Goal: Task Accomplishment & Management: Use online tool/utility

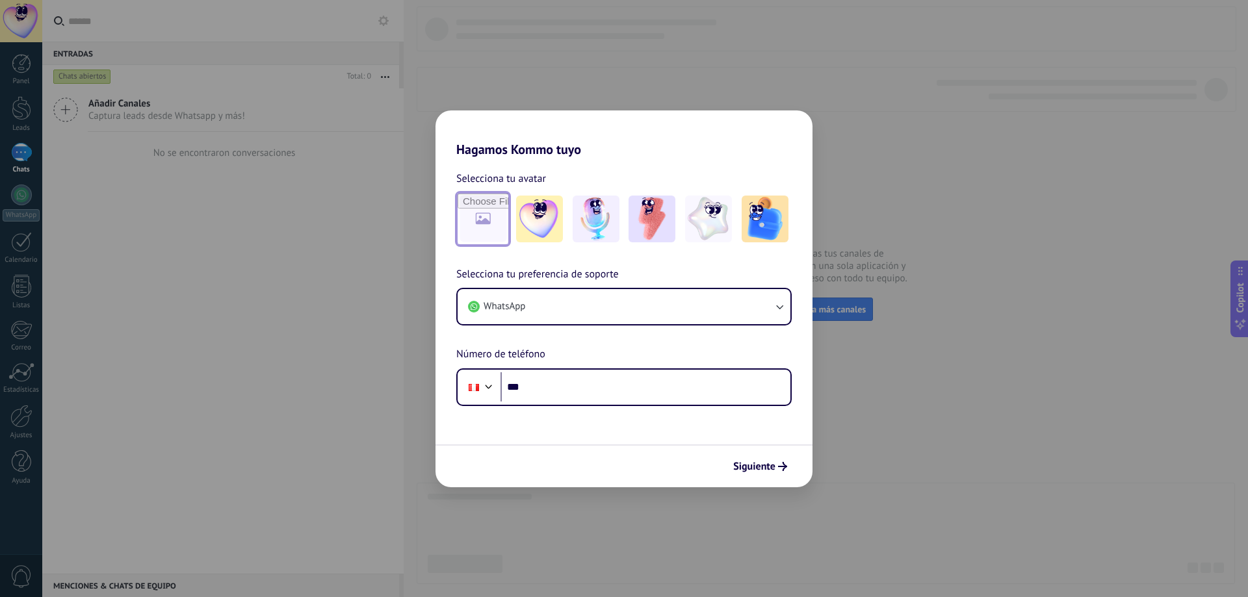
click at [477, 222] on input "file" at bounding box center [483, 219] width 51 height 51
type input "**********"
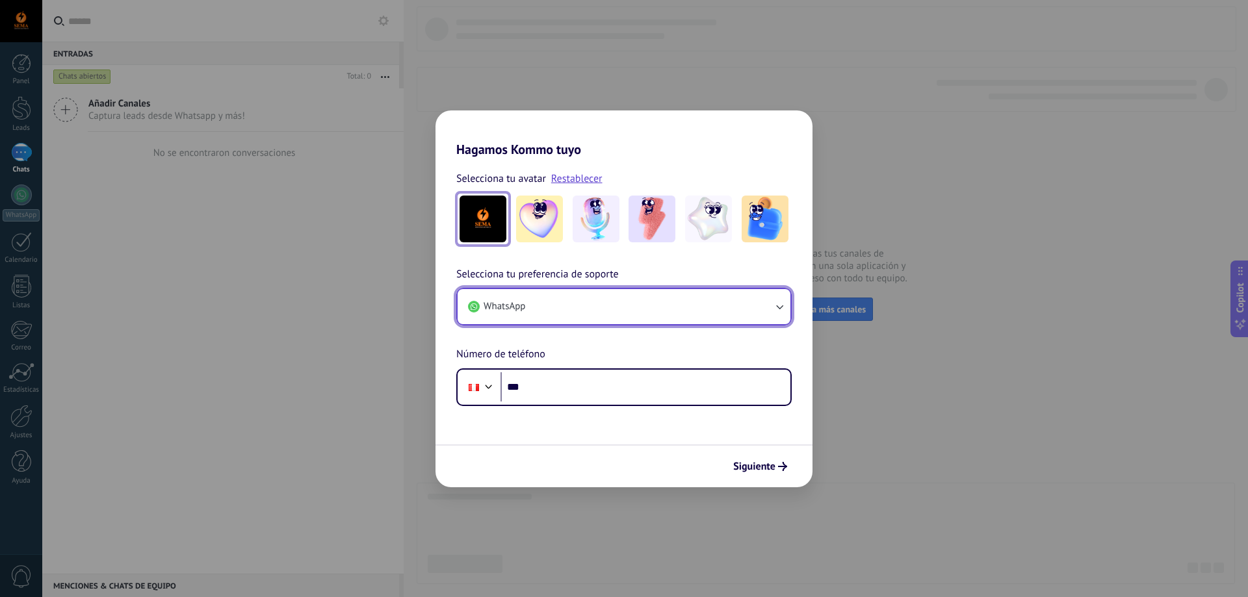
click at [625, 302] on button "WhatsApp" at bounding box center [624, 306] width 333 height 35
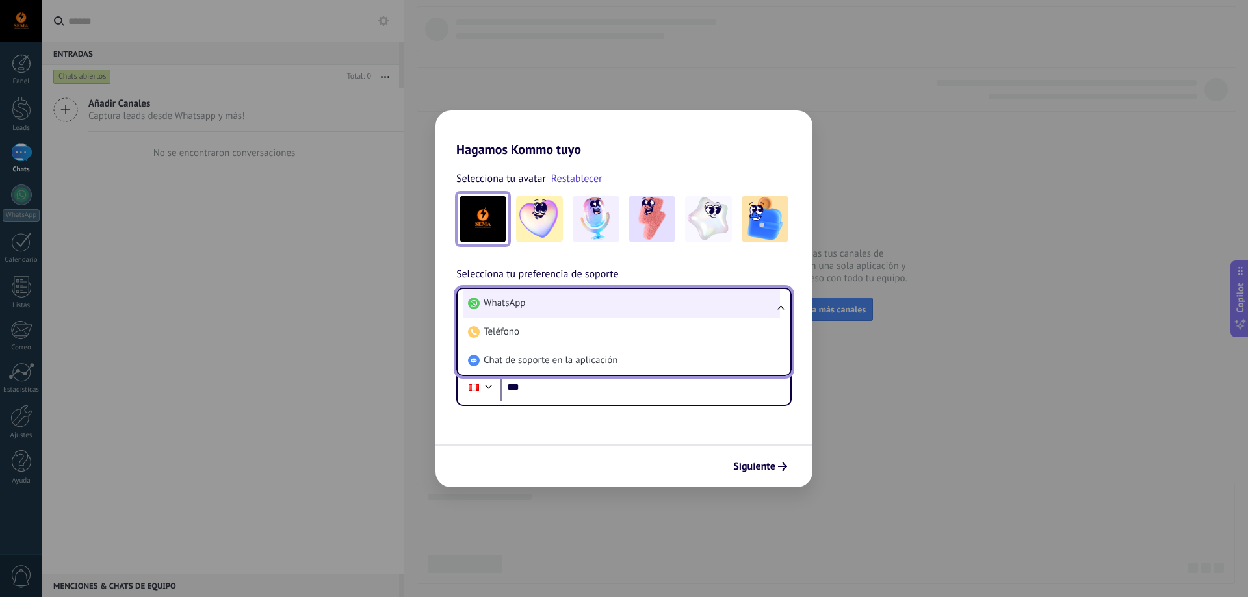
click at [625, 304] on li "WhatsApp" at bounding box center [621, 303] width 317 height 29
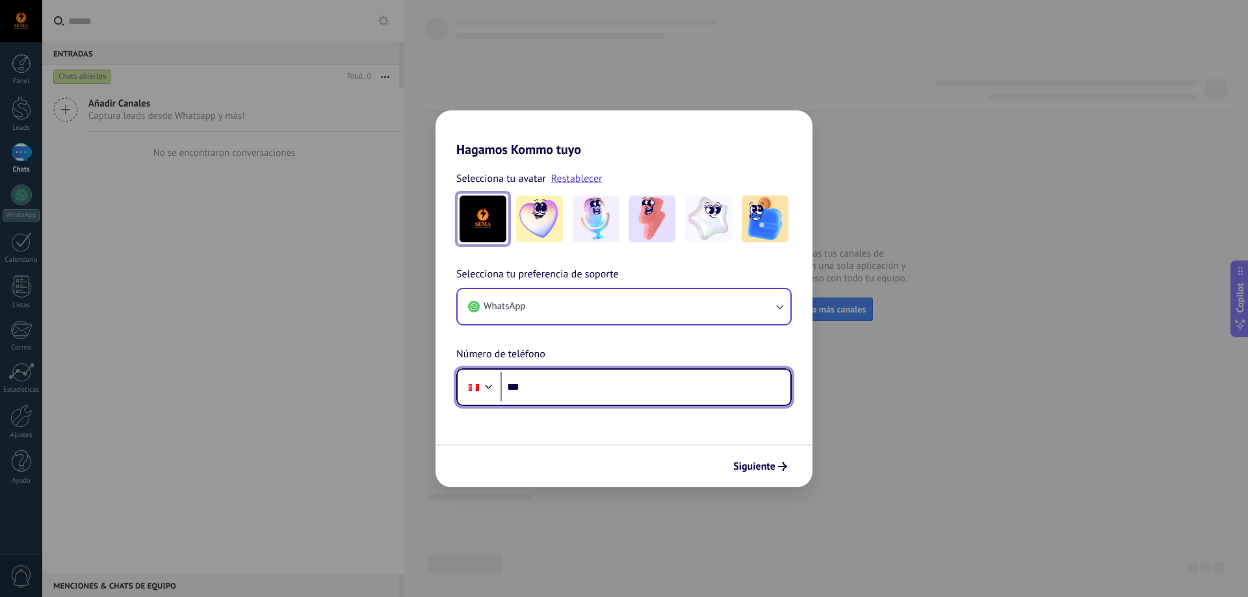
click at [586, 388] on input "***" at bounding box center [646, 388] width 290 height 30
type input "**********"
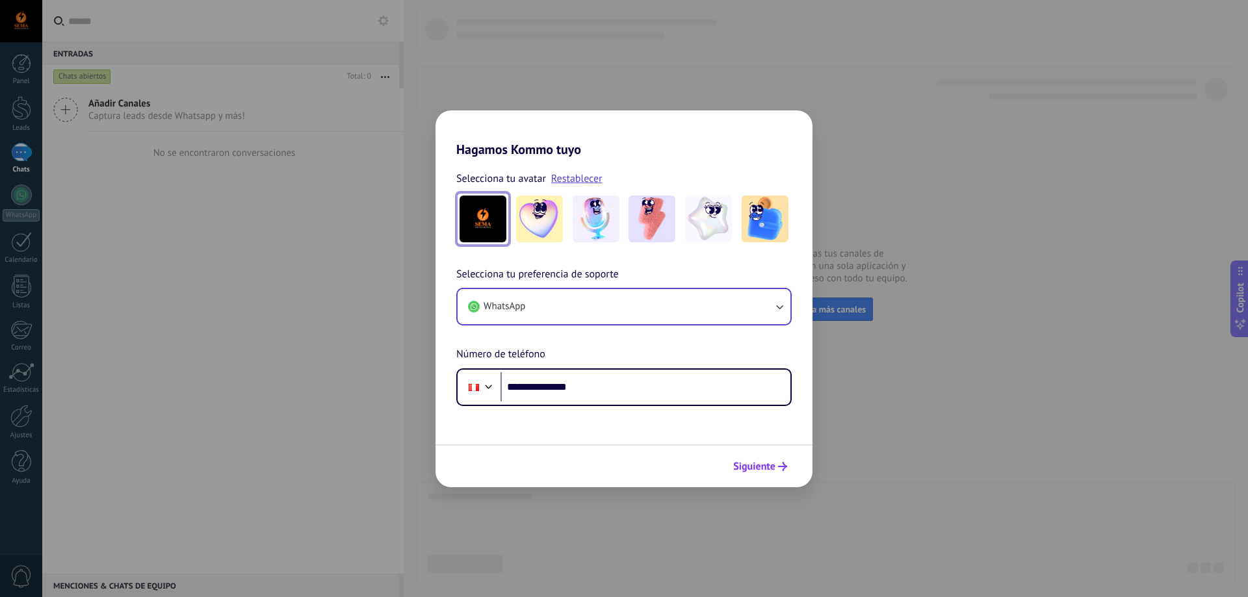
click at [757, 471] on span "Siguiente" at bounding box center [754, 466] width 42 height 9
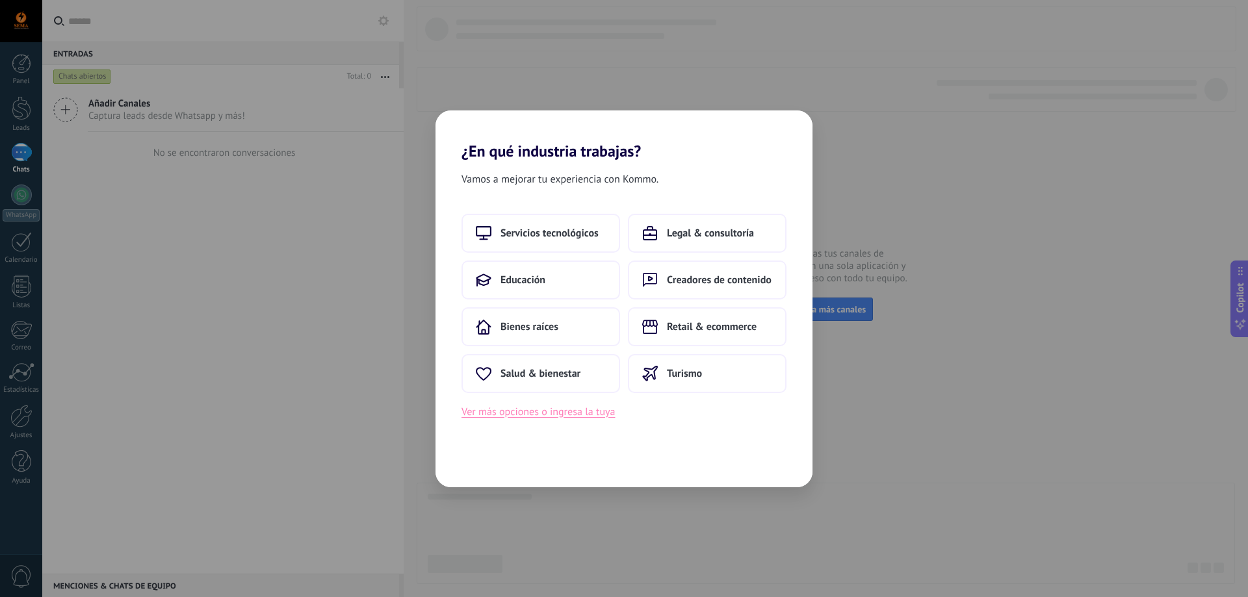
click at [596, 416] on button "Ver más opciones o ingresa la tuya" at bounding box center [538, 412] width 153 height 17
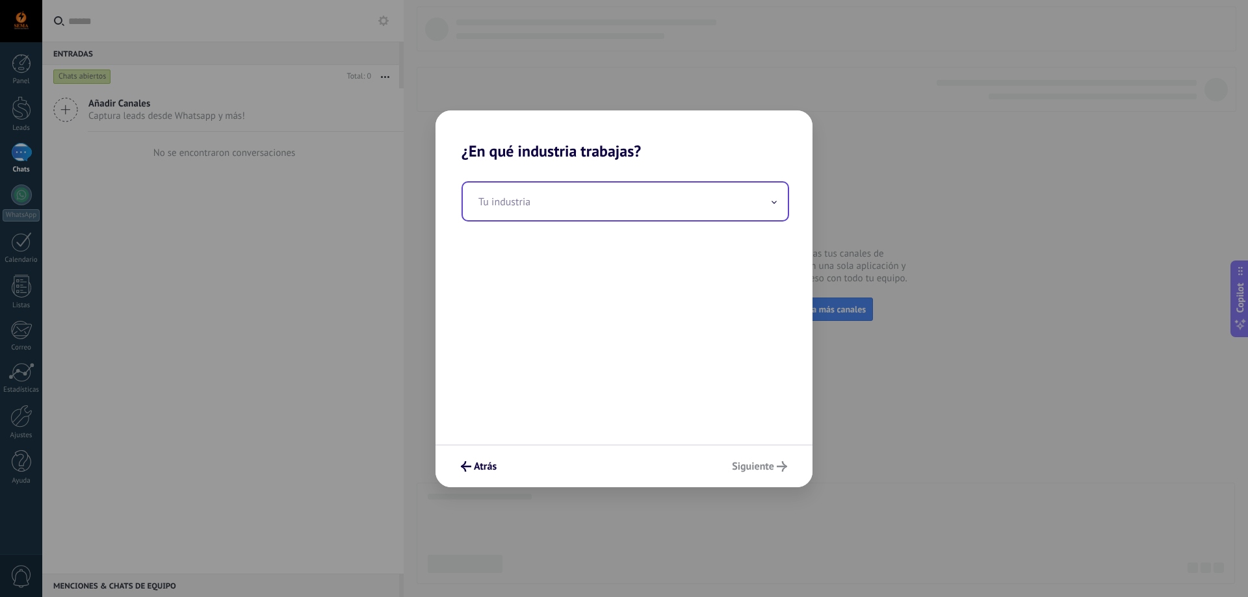
click at [611, 200] on input "text" at bounding box center [625, 202] width 325 height 38
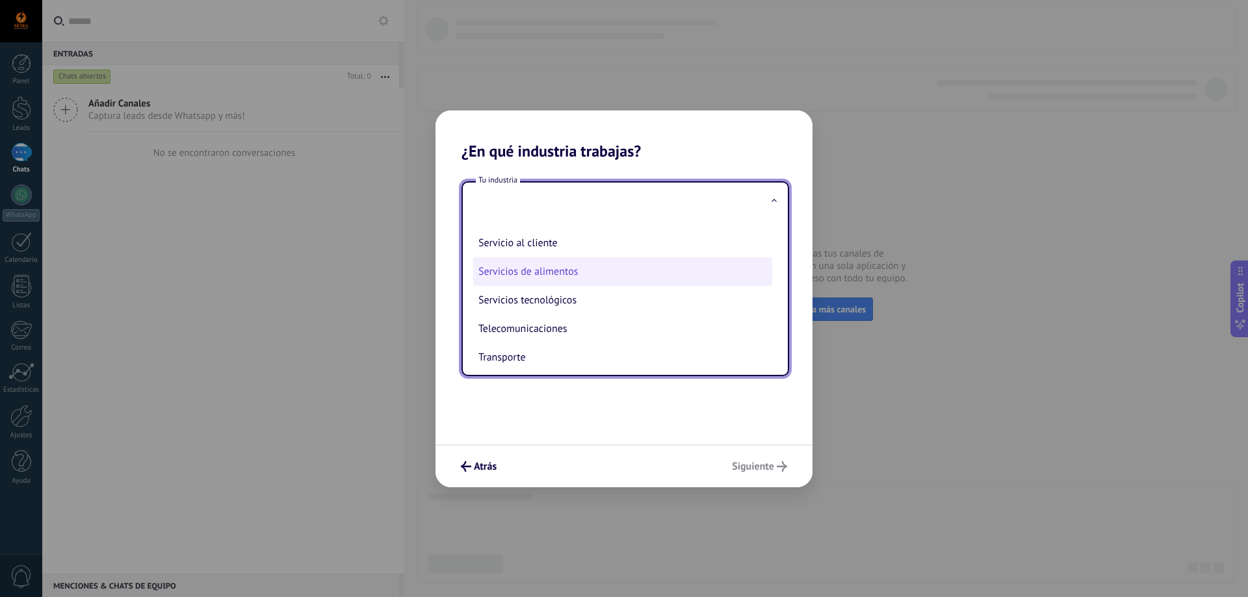
scroll to position [280, 0]
click at [566, 270] on li "Servicio al cliente" at bounding box center [622, 272] width 299 height 29
type input "**********"
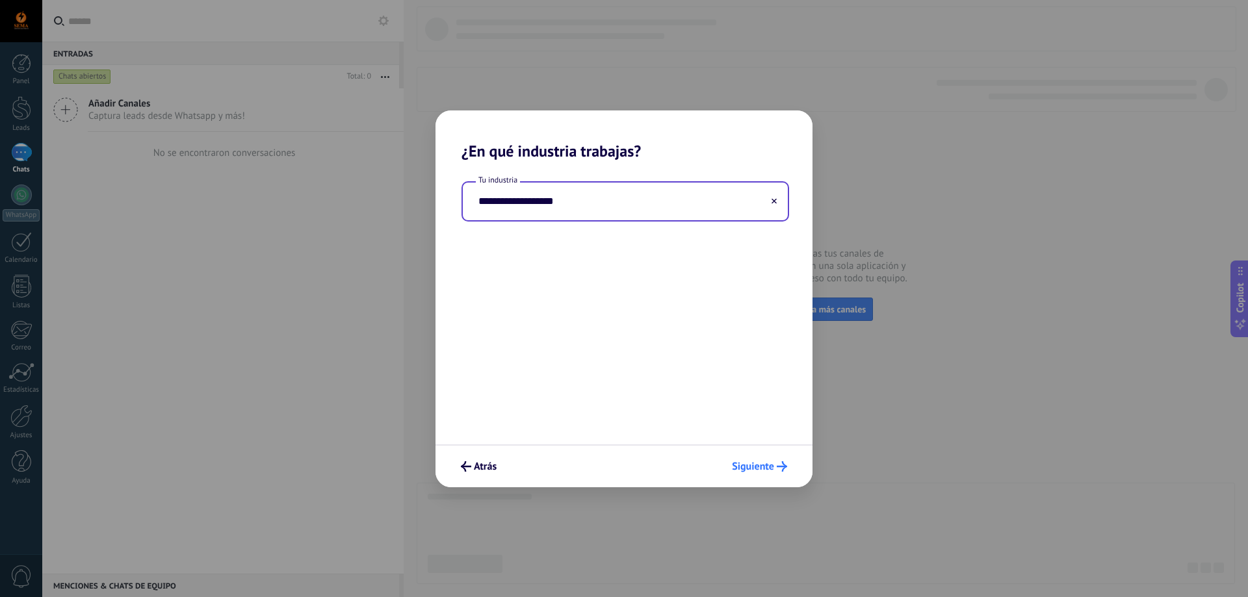
click at [757, 462] on span "Siguiente" at bounding box center [753, 466] width 42 height 9
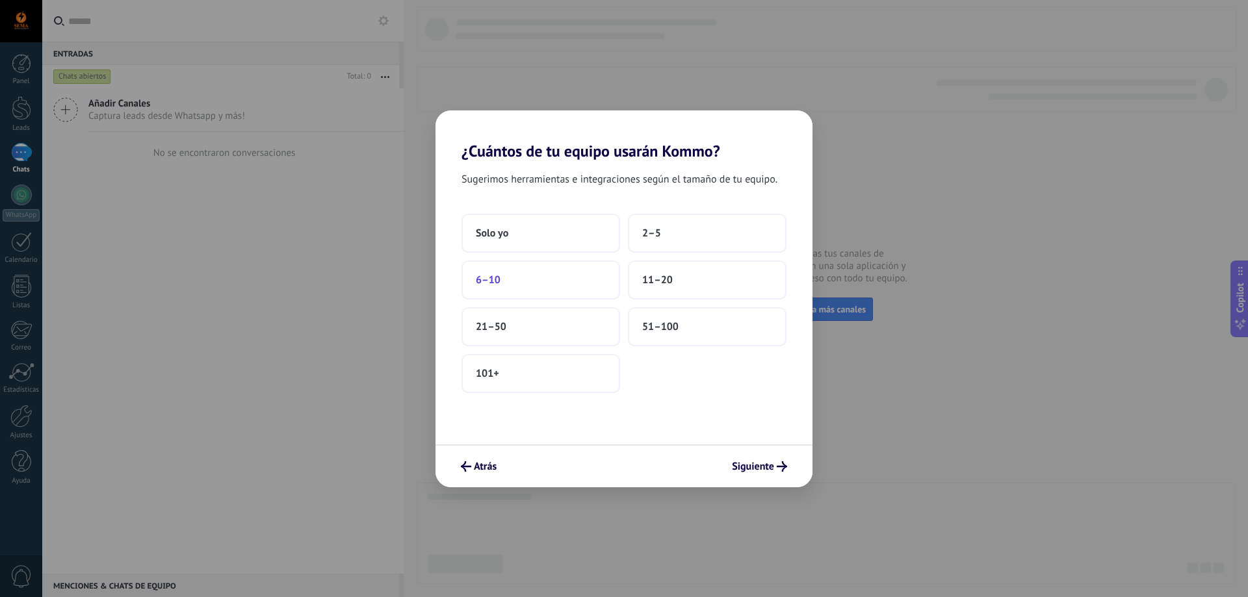
click at [565, 277] on button "6–10" at bounding box center [541, 280] width 159 height 39
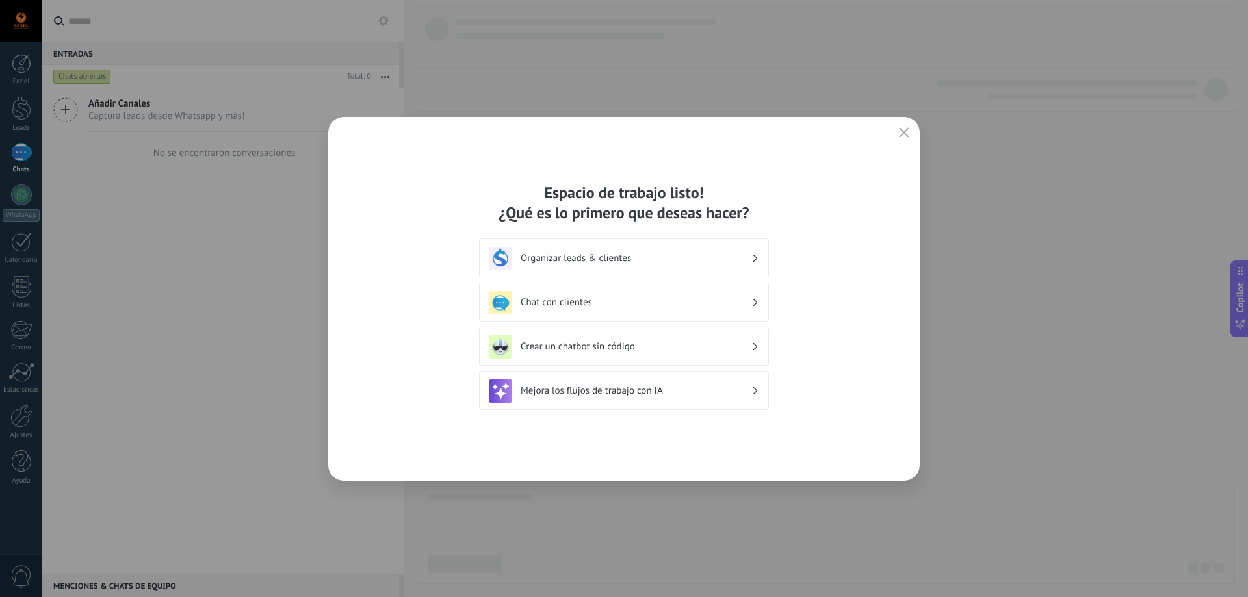
click at [708, 262] on h3 "Organizar leads & clientes" at bounding box center [636, 258] width 231 height 12
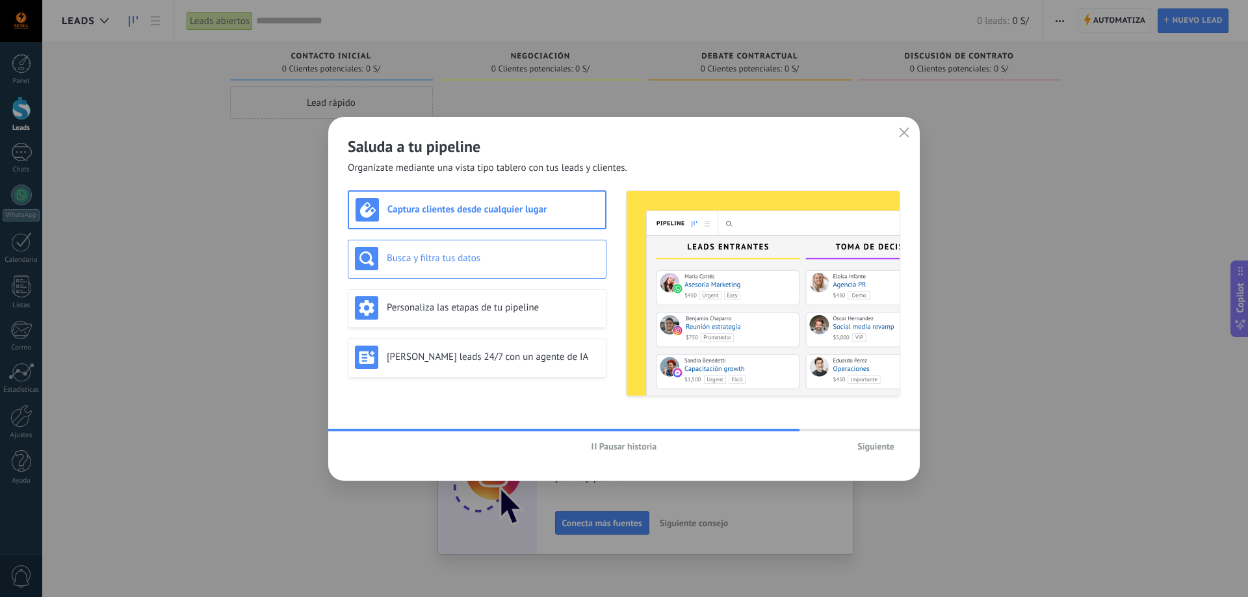
click at [516, 263] on h3 "Busca y filtra tus datos" at bounding box center [493, 258] width 213 height 12
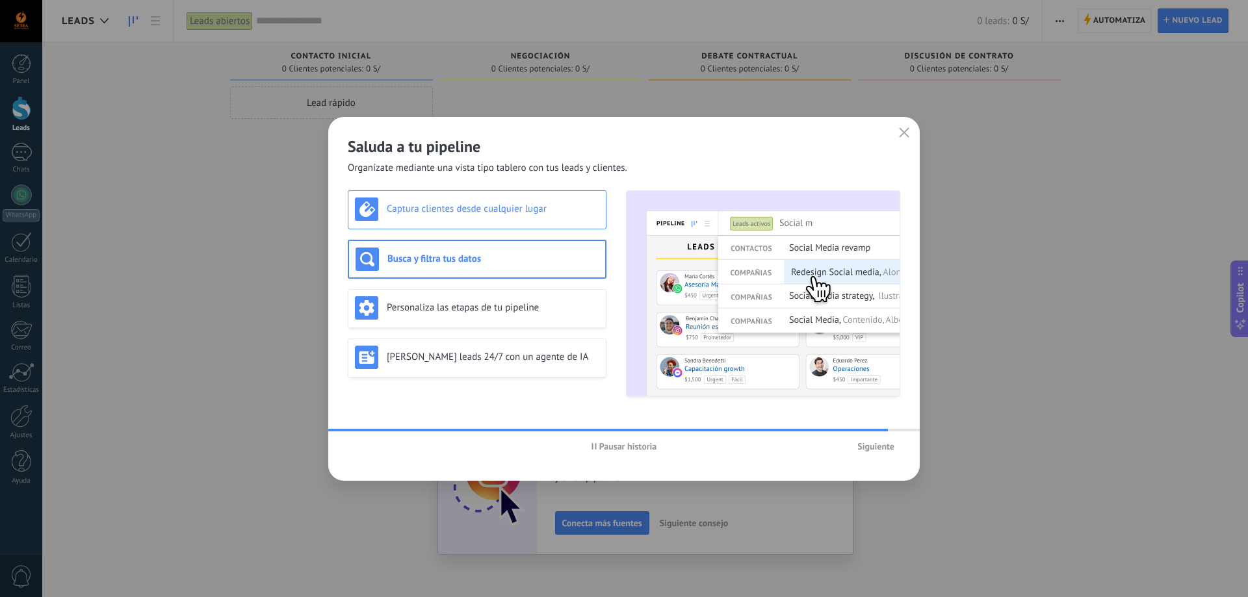
click at [525, 222] on div "Captura clientes desde cualquier lugar" at bounding box center [477, 209] width 259 height 39
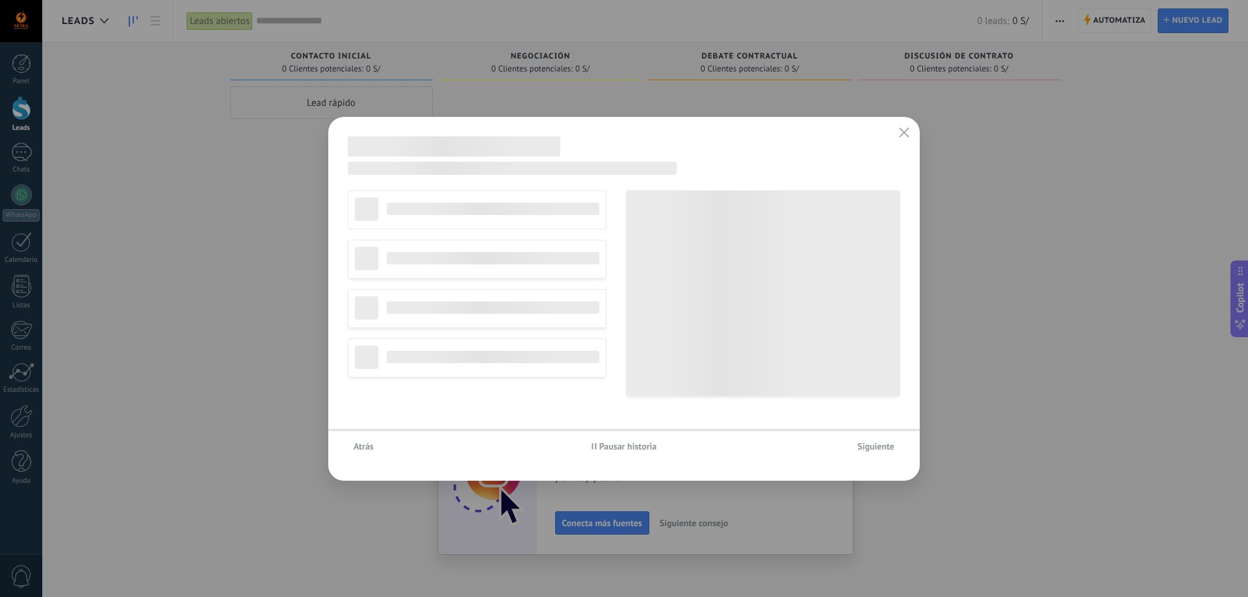
click at [525, 260] on div "No editar pipeline Agencia de viajes Servicios profesionales Agencia de marketi…" at bounding box center [477, 293] width 259 height 206
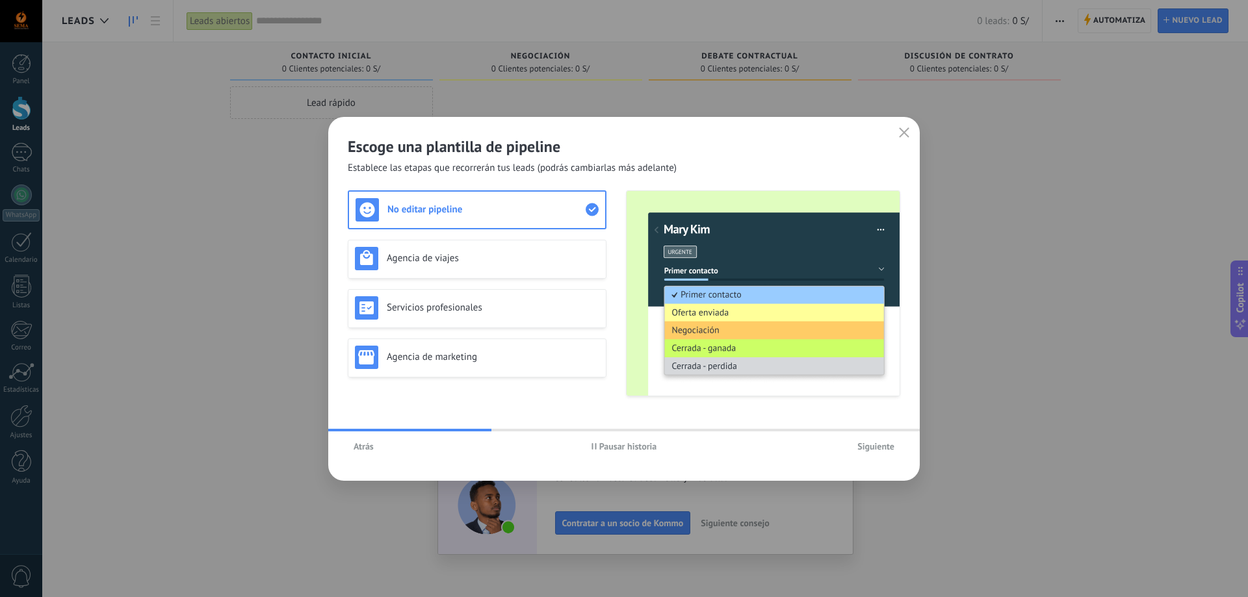
click at [374, 452] on button "Atrás" at bounding box center [364, 447] width 32 height 20
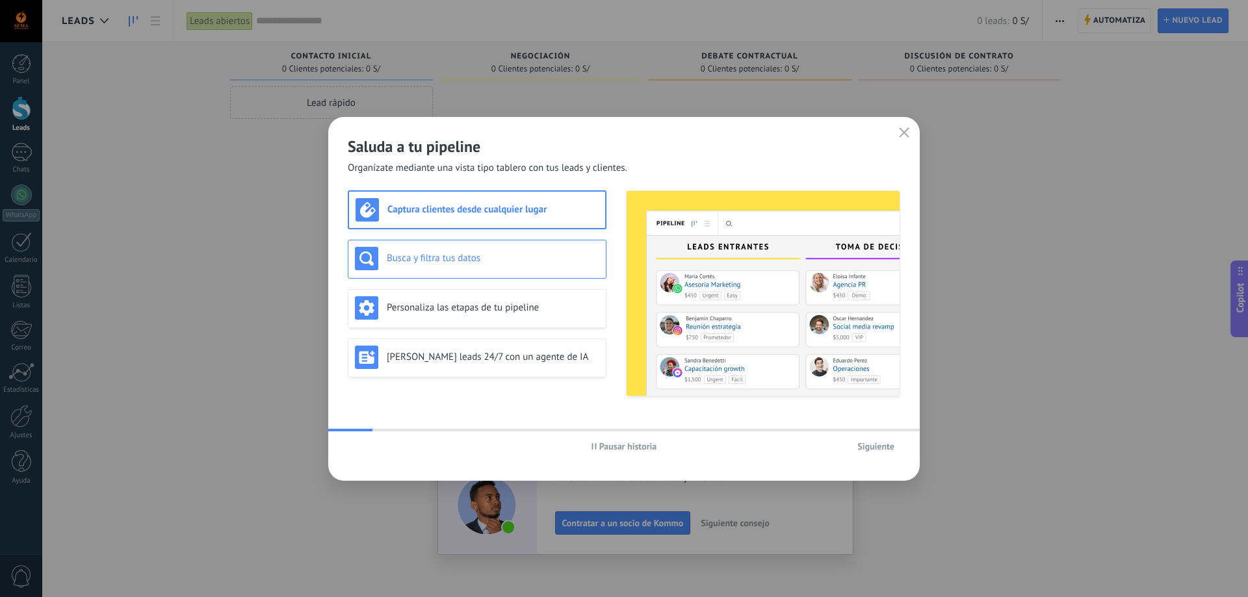
click at [544, 261] on h3 "Busca y filtra tus datos" at bounding box center [493, 258] width 213 height 12
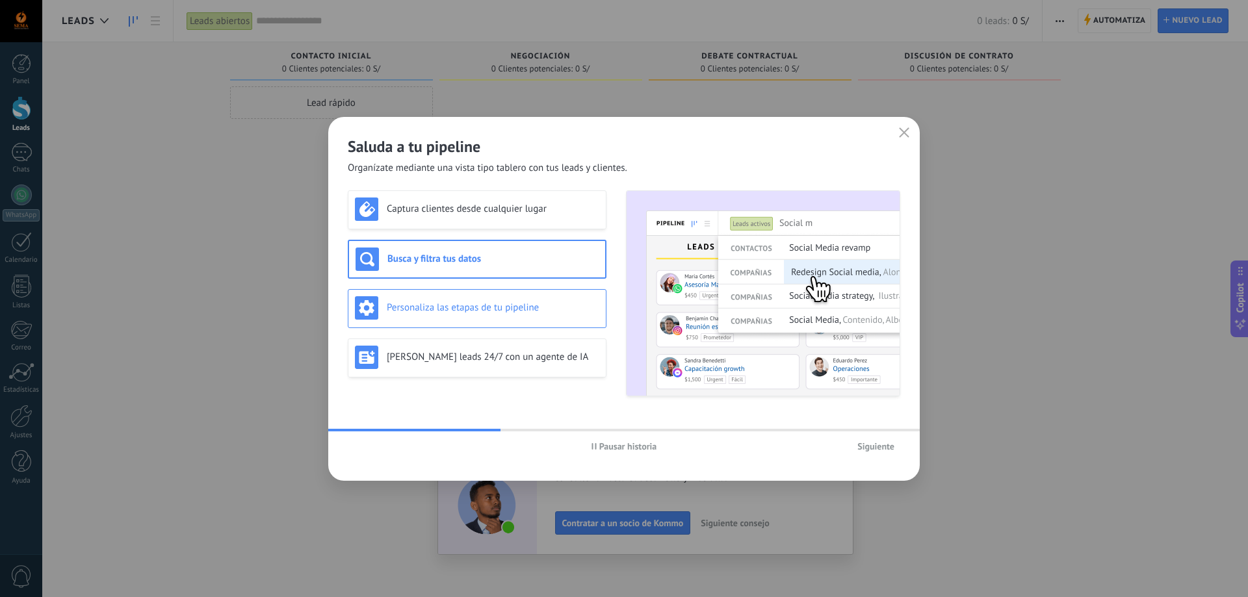
click at [540, 319] on div "Personaliza las etapas de tu pipeline" at bounding box center [477, 307] width 244 height 23
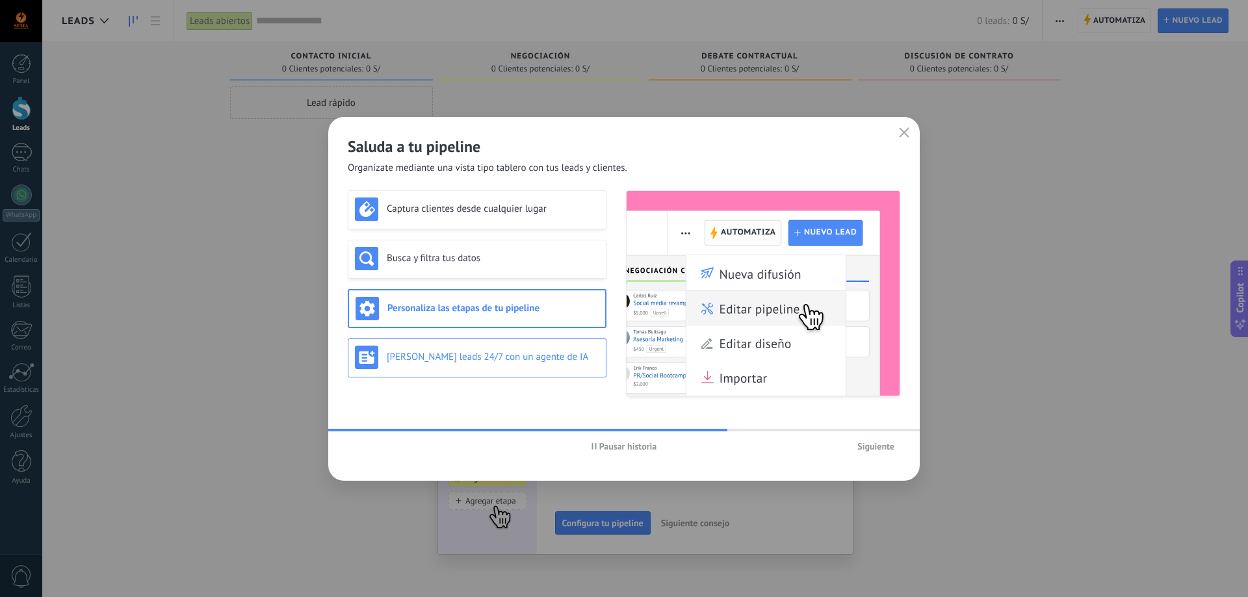
click at [540, 360] on h3 "[PERSON_NAME] leads 24/7 con un agente de IA" at bounding box center [493, 357] width 213 height 12
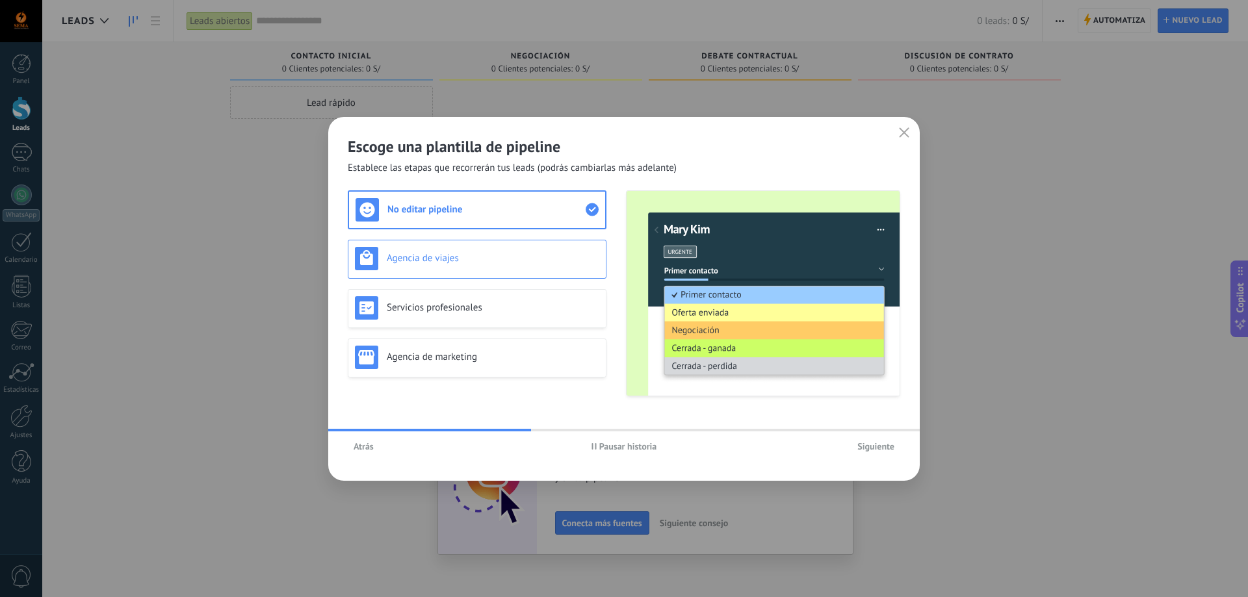
click at [545, 257] on h3 "Agencia de viajes" at bounding box center [493, 258] width 213 height 12
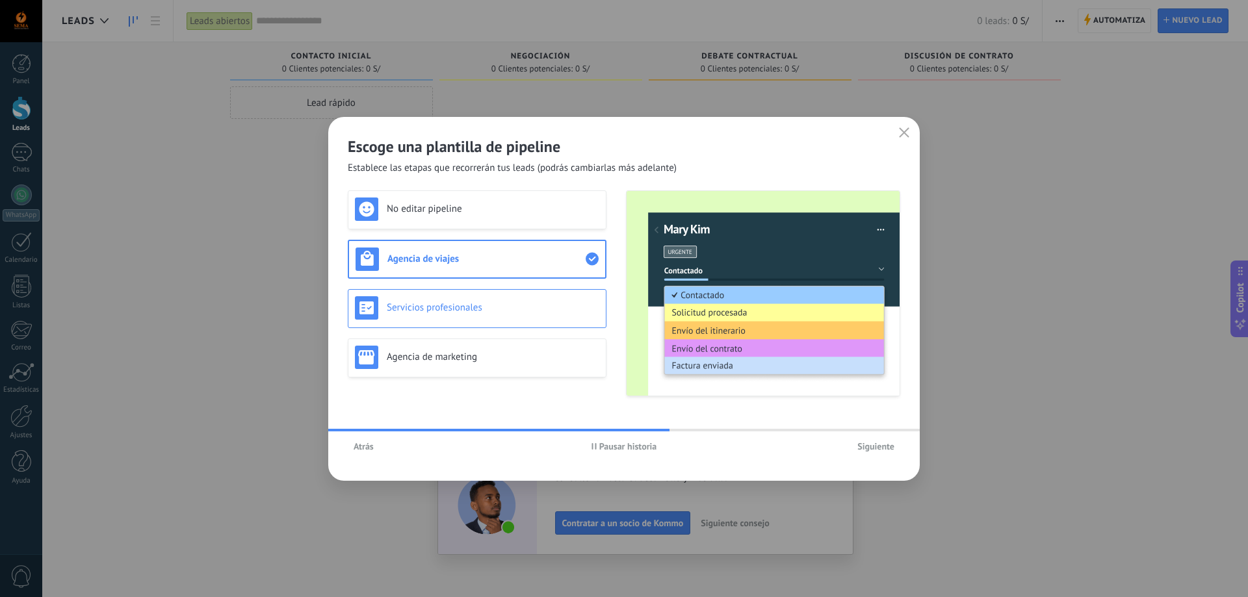
click at [544, 308] on h3 "Servicios profesionales" at bounding box center [493, 308] width 213 height 12
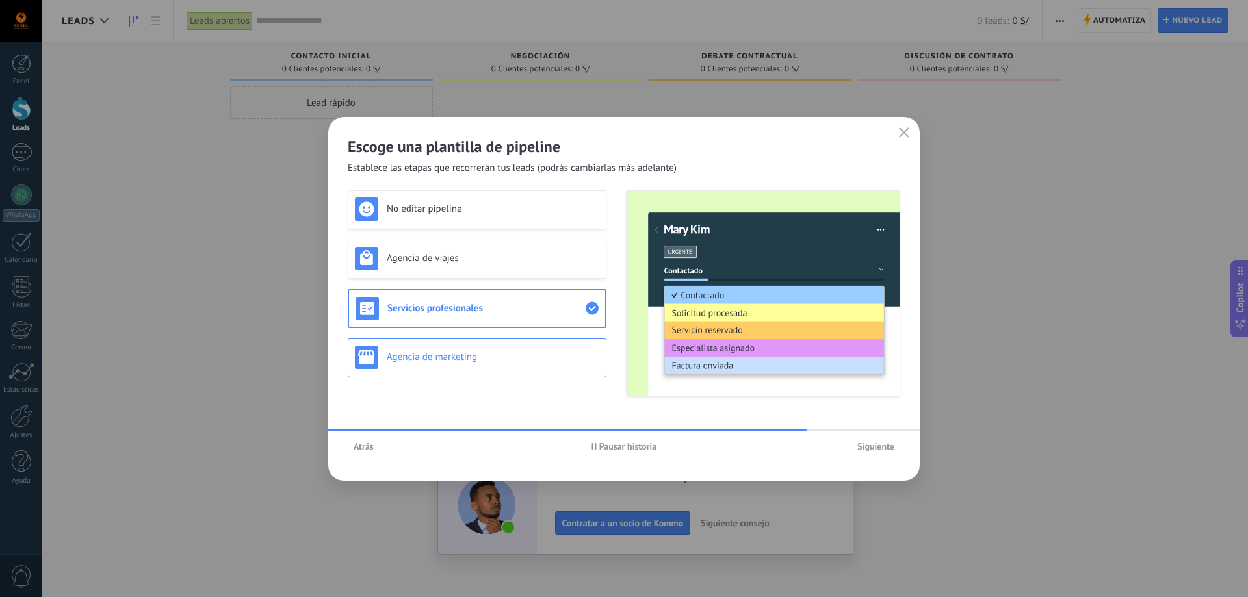
click at [544, 354] on h3 "Agencia de marketing" at bounding box center [493, 357] width 213 height 12
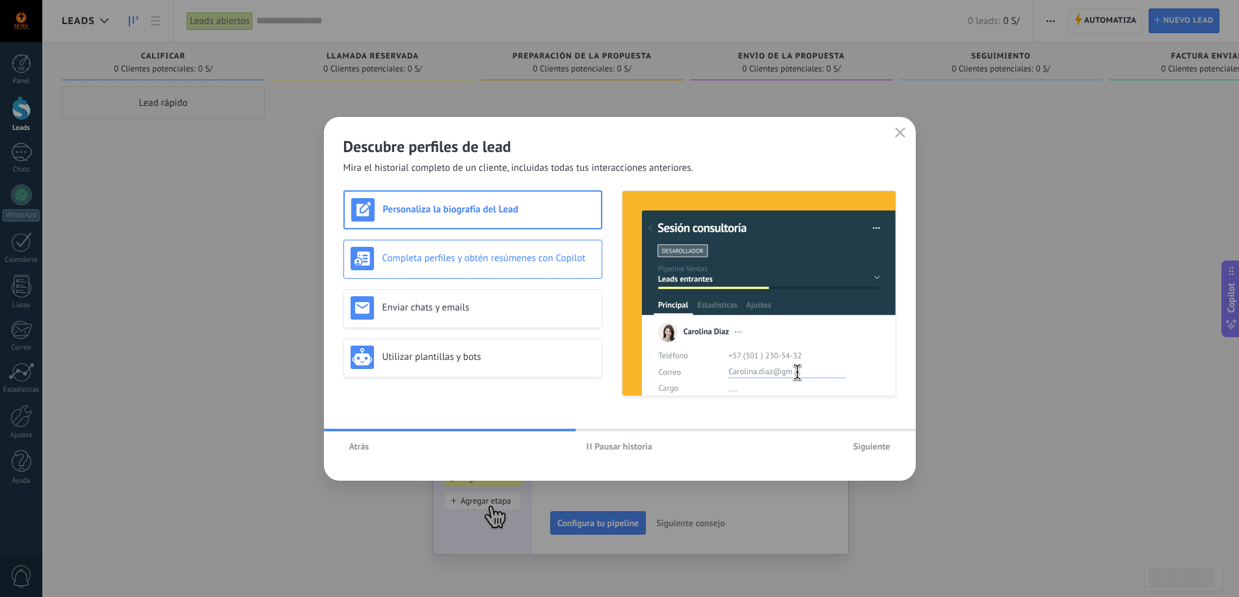
click at [539, 265] on div "Completa perfiles y obtén resúmenes con Copilot" at bounding box center [472, 258] width 244 height 23
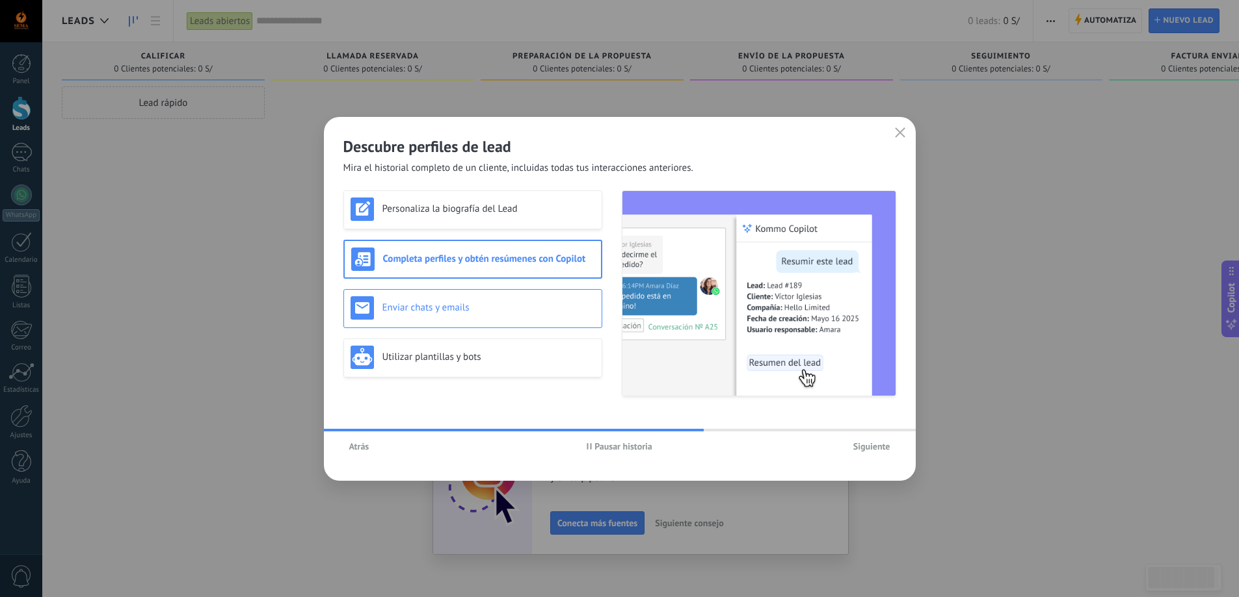
click at [539, 311] on h3 "Enviar chats y emails" at bounding box center [488, 308] width 213 height 12
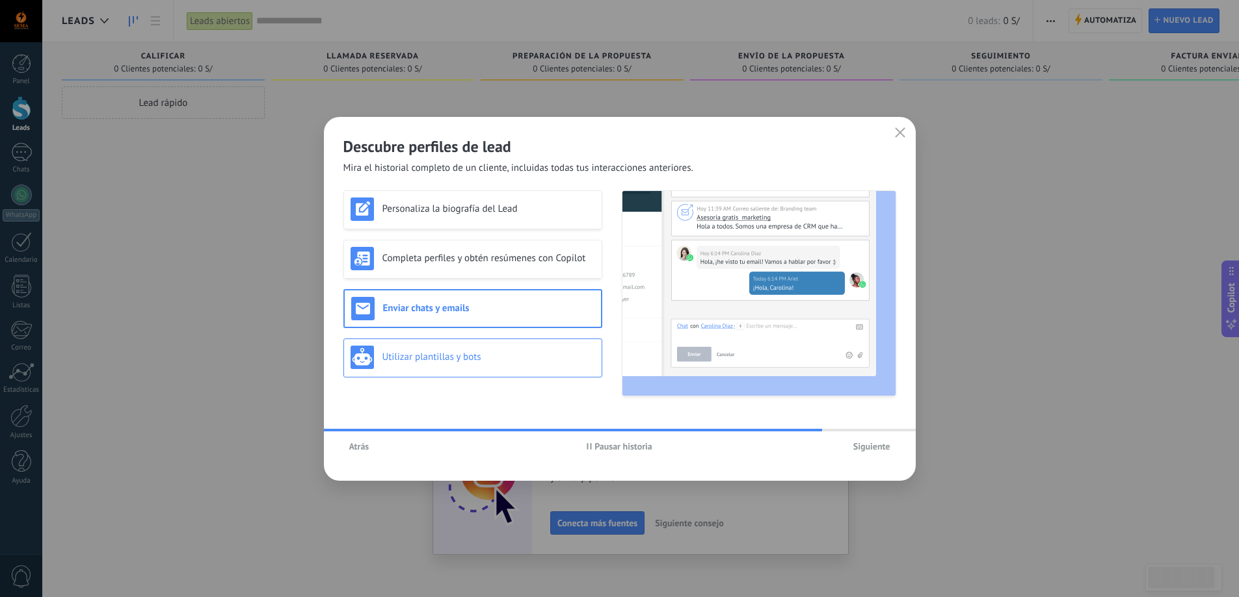
click at [539, 346] on div "Utilizar plantillas y bots" at bounding box center [472, 357] width 244 height 23
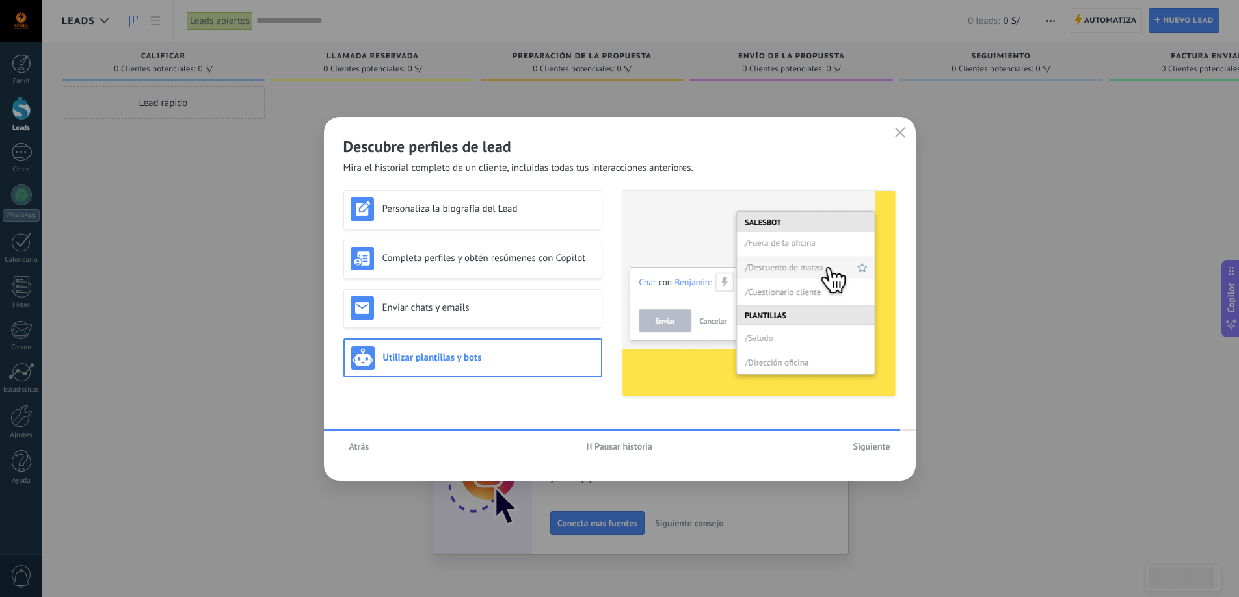
click at [872, 444] on span "Siguiente" at bounding box center [871, 446] width 37 height 9
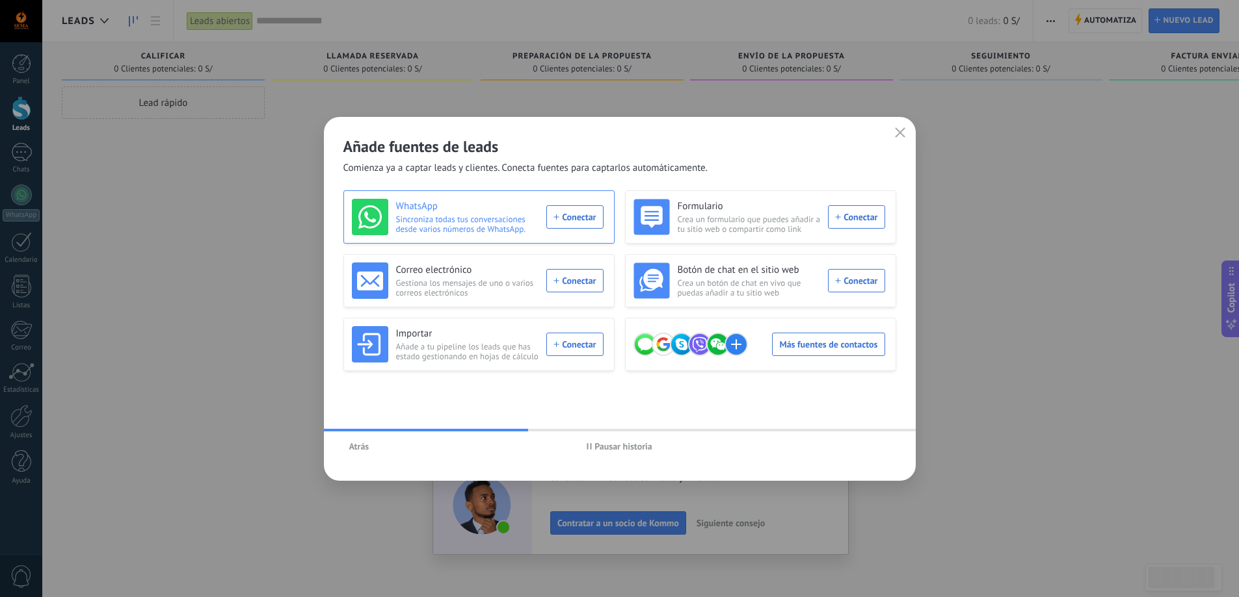
click at [584, 216] on div "WhatsApp Sincroniza todas tus conversaciones desde varios números de WhatsApp. …" at bounding box center [478, 217] width 252 height 36
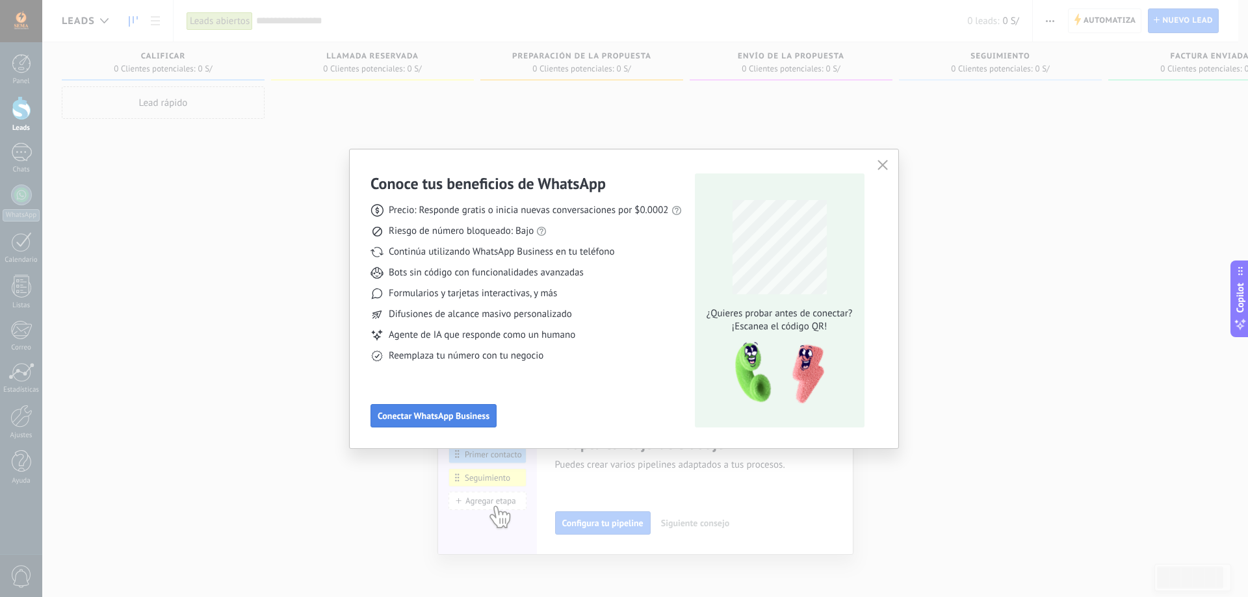
click at [475, 417] on span "Conectar WhatsApp Business" at bounding box center [434, 416] width 112 height 9
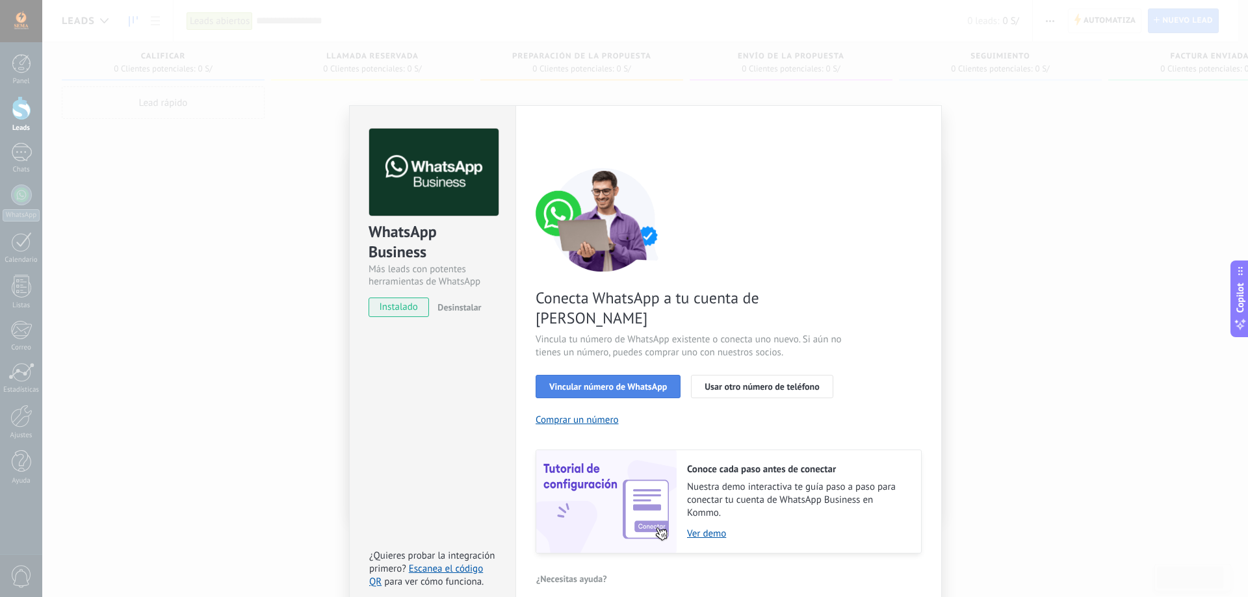
click at [624, 375] on button "Vincular número de WhatsApp" at bounding box center [608, 386] width 145 height 23
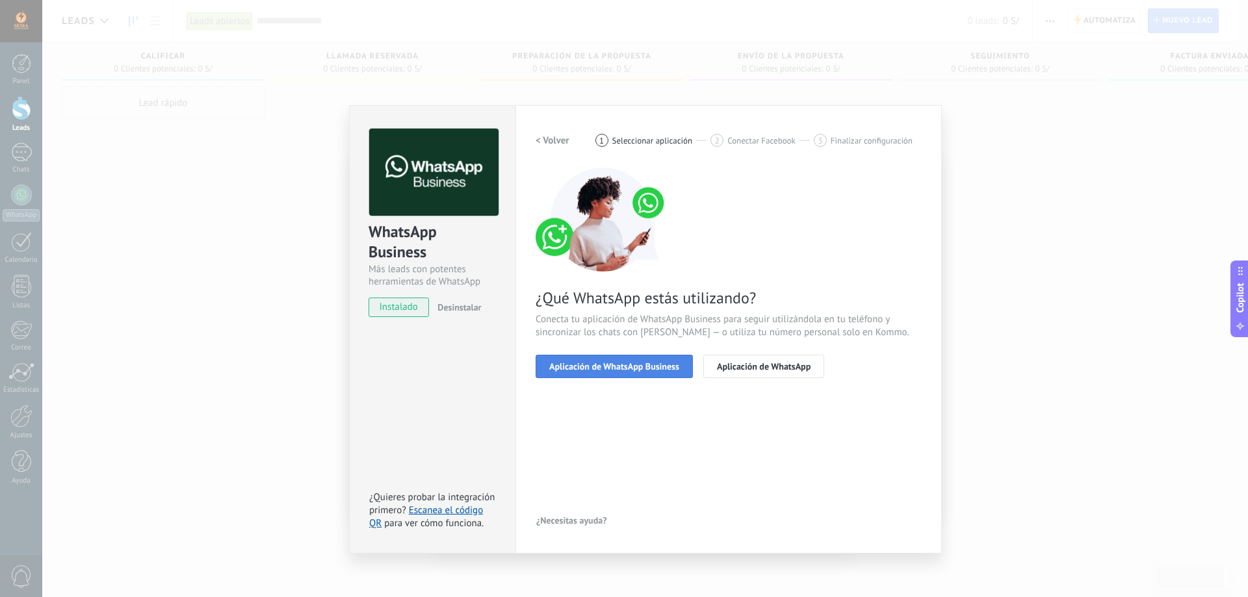
click at [675, 370] on span "Aplicación de WhatsApp Business" at bounding box center [614, 366] width 130 height 9
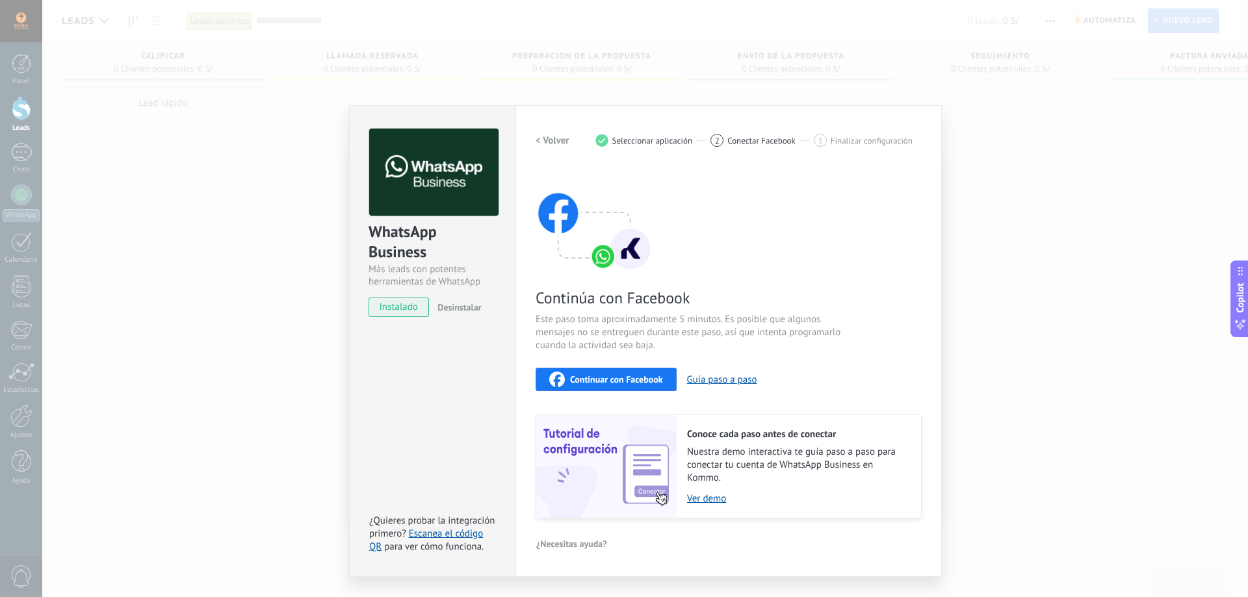
click at [560, 137] on h2 "< Volver" at bounding box center [553, 141] width 34 height 12
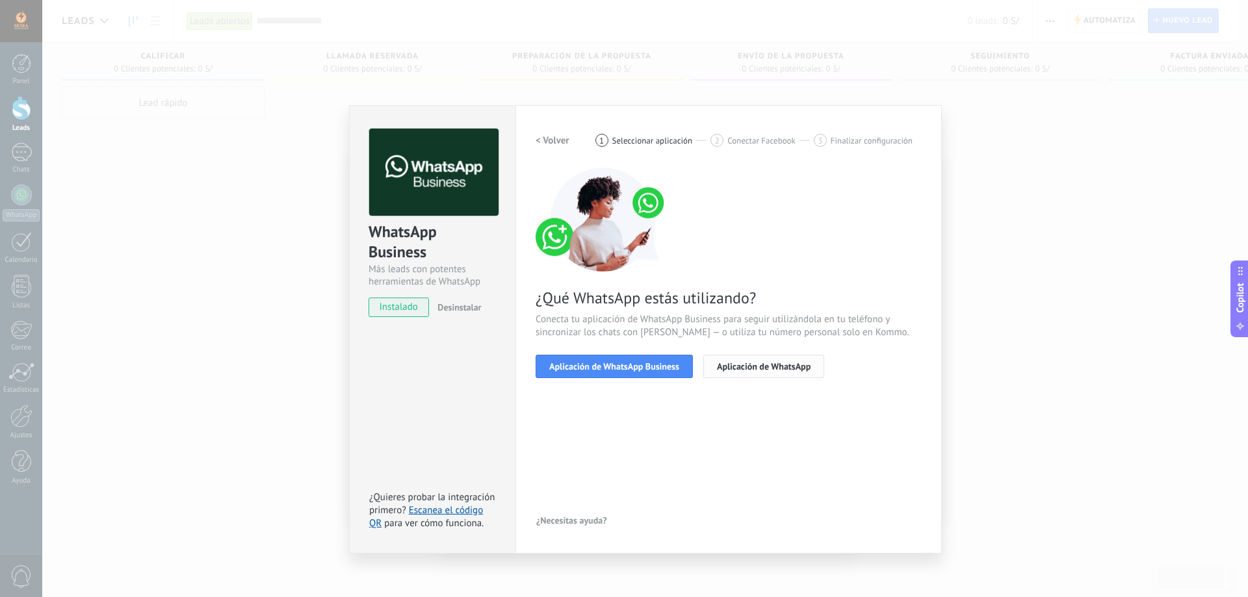
click at [762, 365] on span "Aplicación de WhatsApp" at bounding box center [764, 366] width 94 height 9
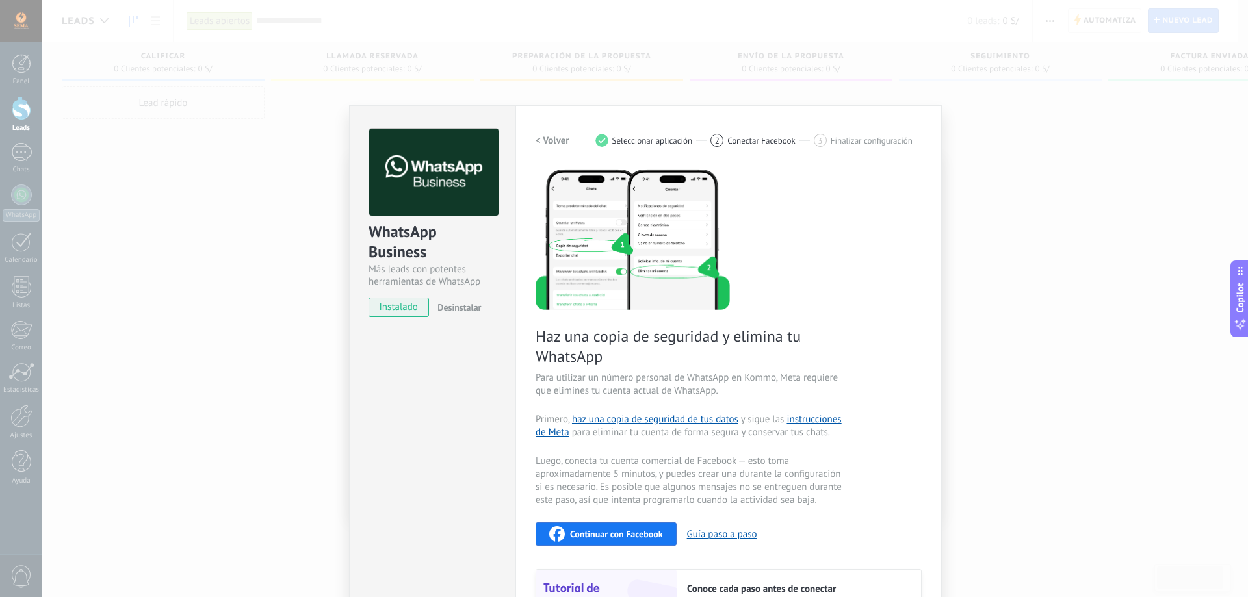
click at [545, 142] on h2 "< Volver" at bounding box center [553, 141] width 34 height 12
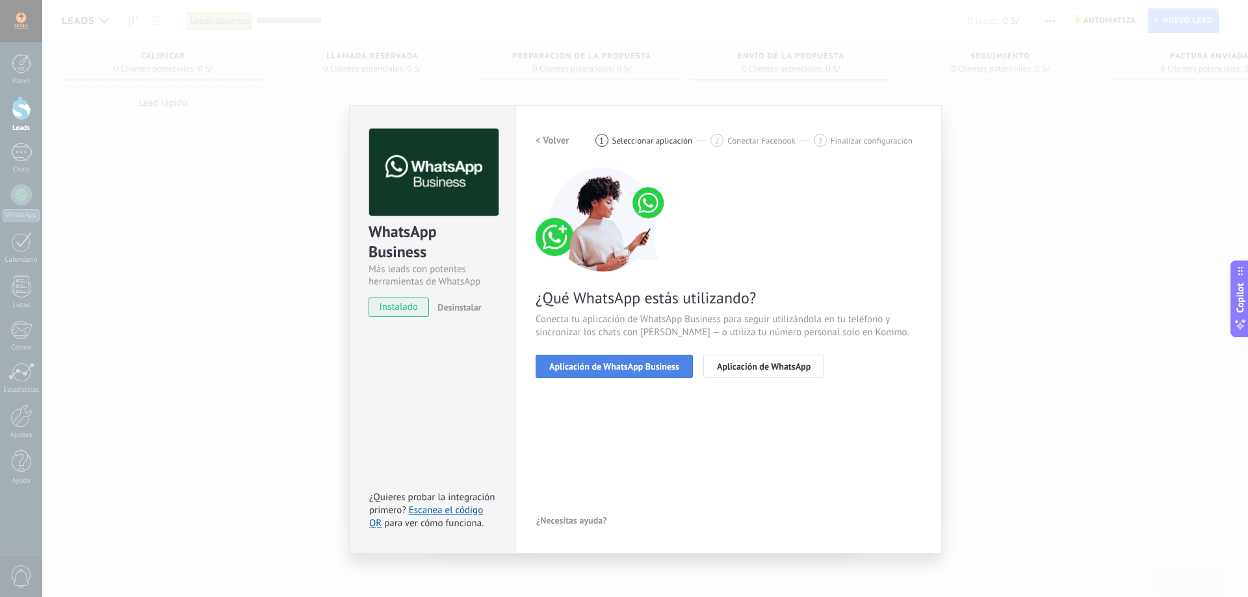
click at [633, 376] on button "Aplicación de WhatsApp Business" at bounding box center [614, 366] width 157 height 23
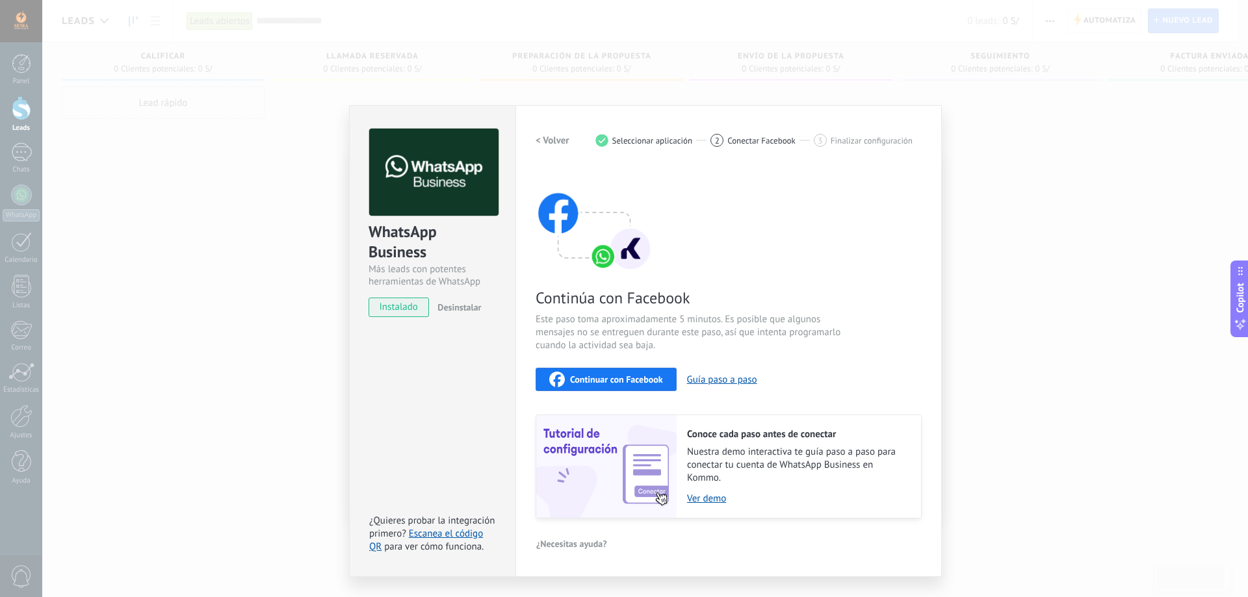
click at [643, 375] on span "Continuar con Facebook" at bounding box center [616, 379] width 93 height 9
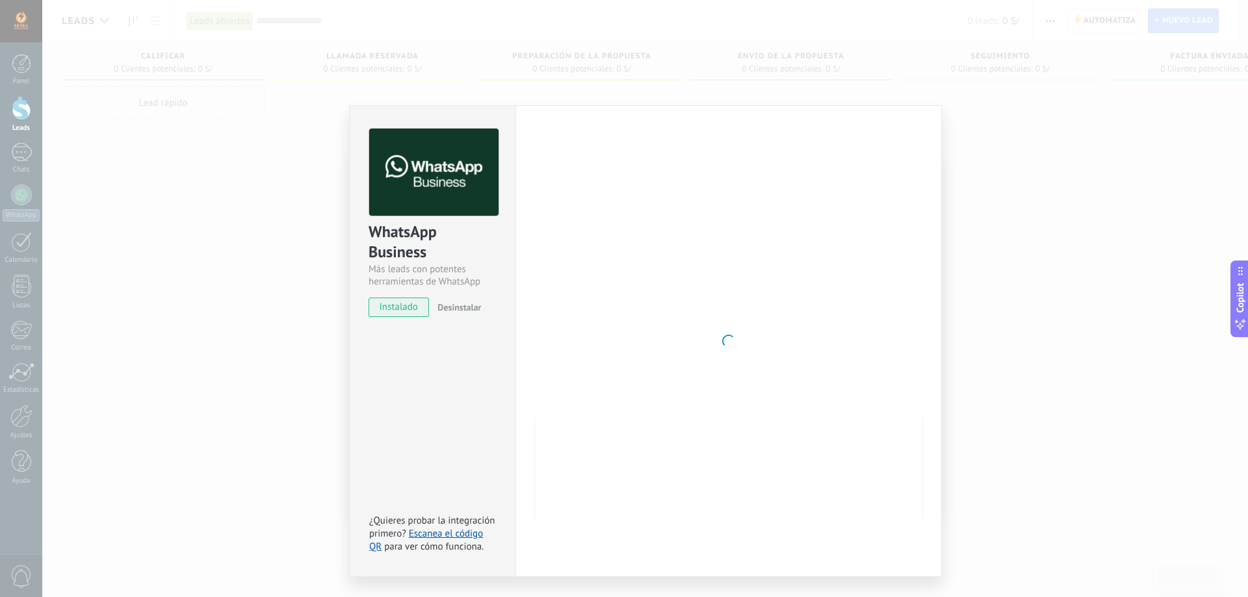
click at [807, 16] on div "WhatsApp Business Más leads con potentes herramientas de WhatsApp instalado Des…" at bounding box center [645, 298] width 1206 height 597
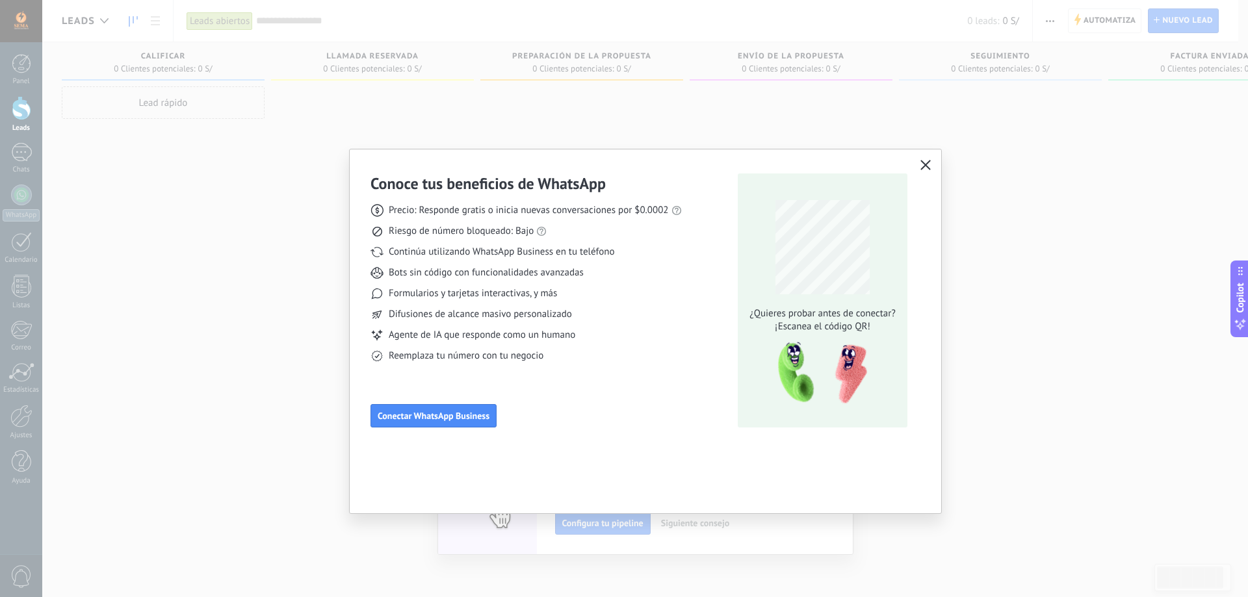
click at [934, 158] on button "button" at bounding box center [925, 166] width 17 height 18
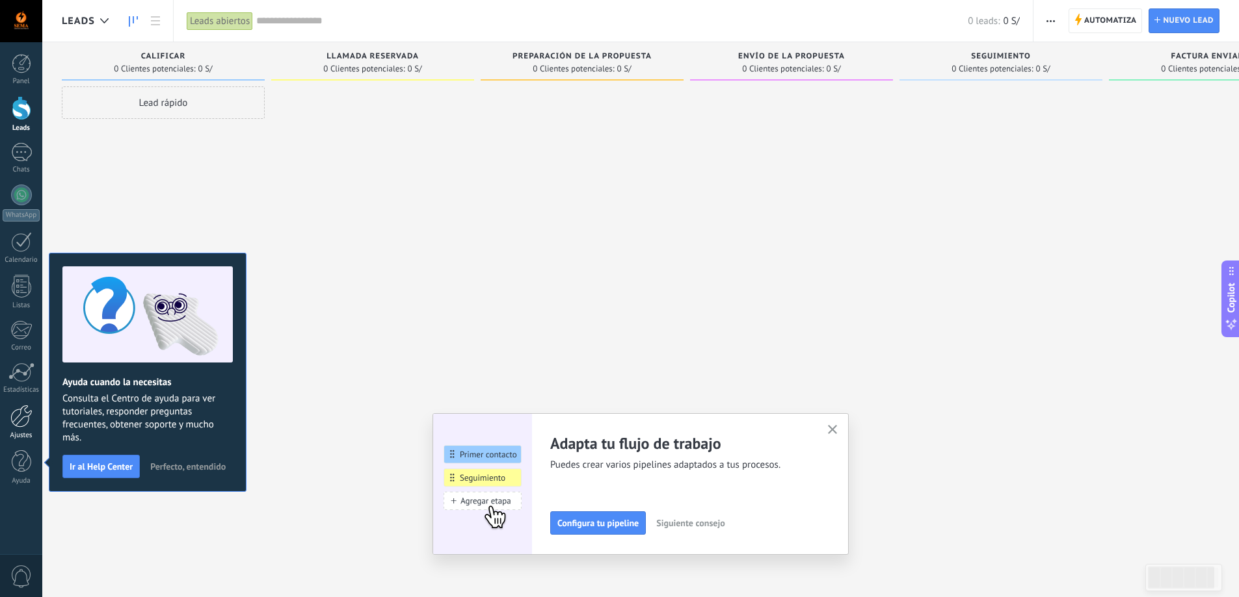
click at [25, 421] on div at bounding box center [21, 416] width 22 height 23
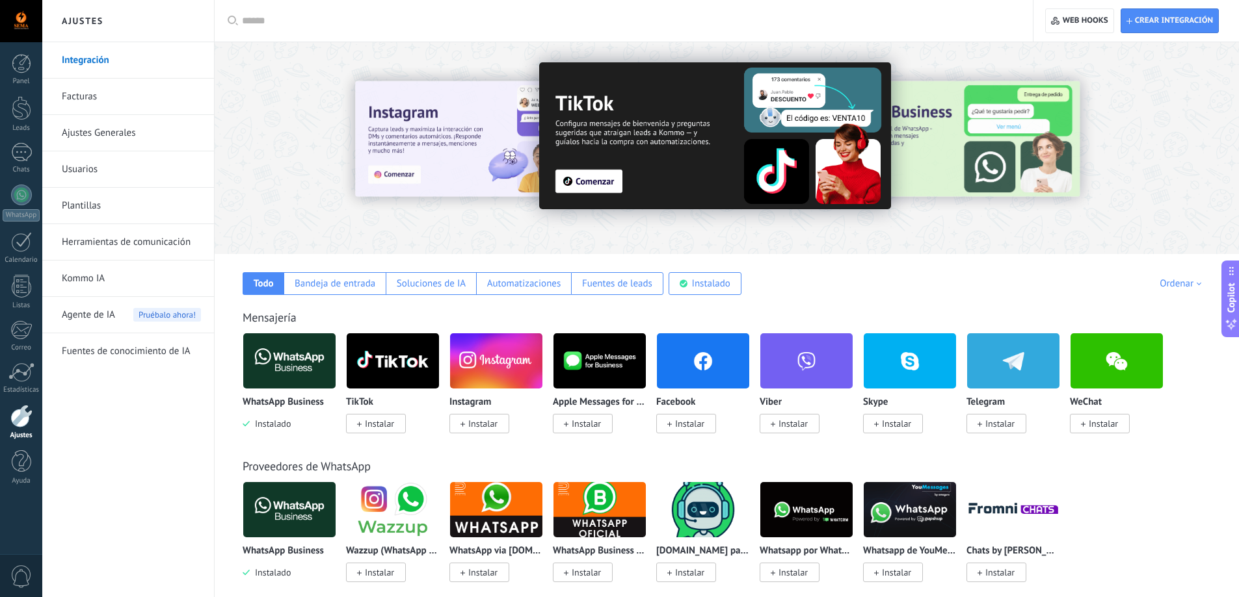
click at [519, 27] on input "text" at bounding box center [628, 21] width 772 height 14
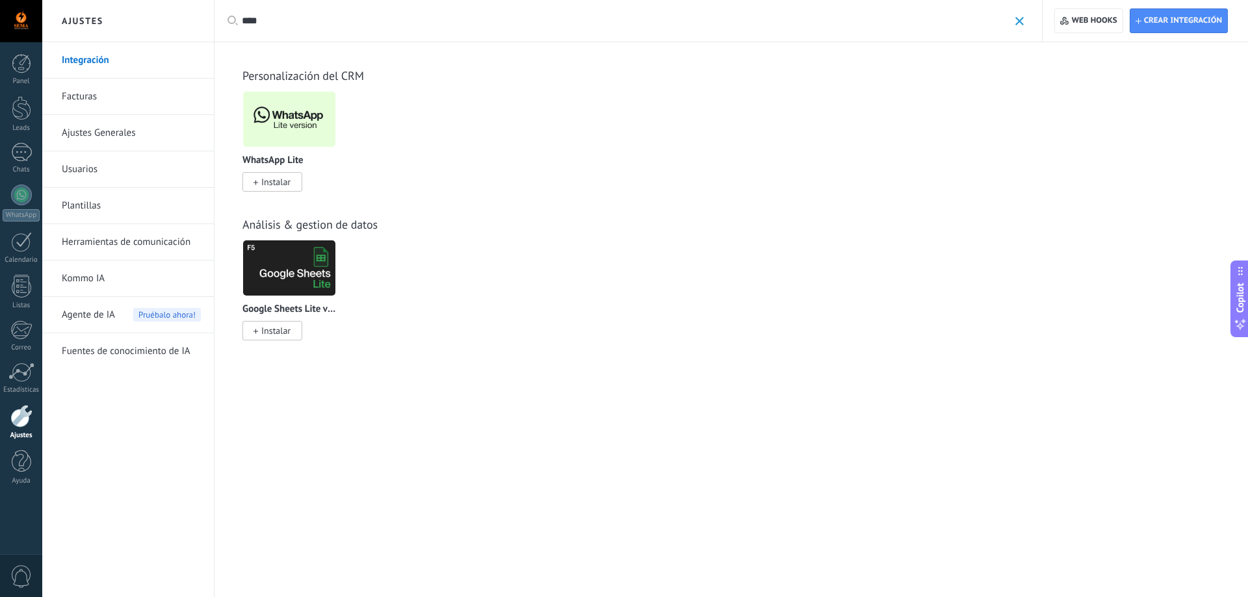
type input "****"
click at [282, 181] on span "Instalar" at bounding box center [275, 182] width 29 height 12
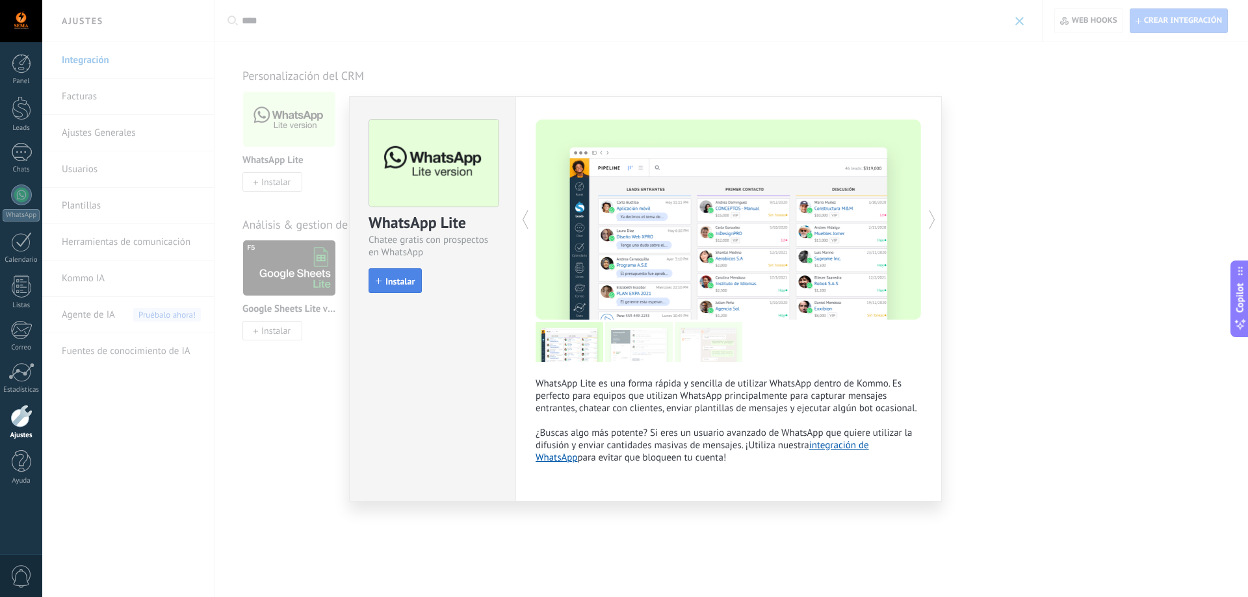
click at [403, 277] on span "Instalar" at bounding box center [400, 281] width 29 height 9
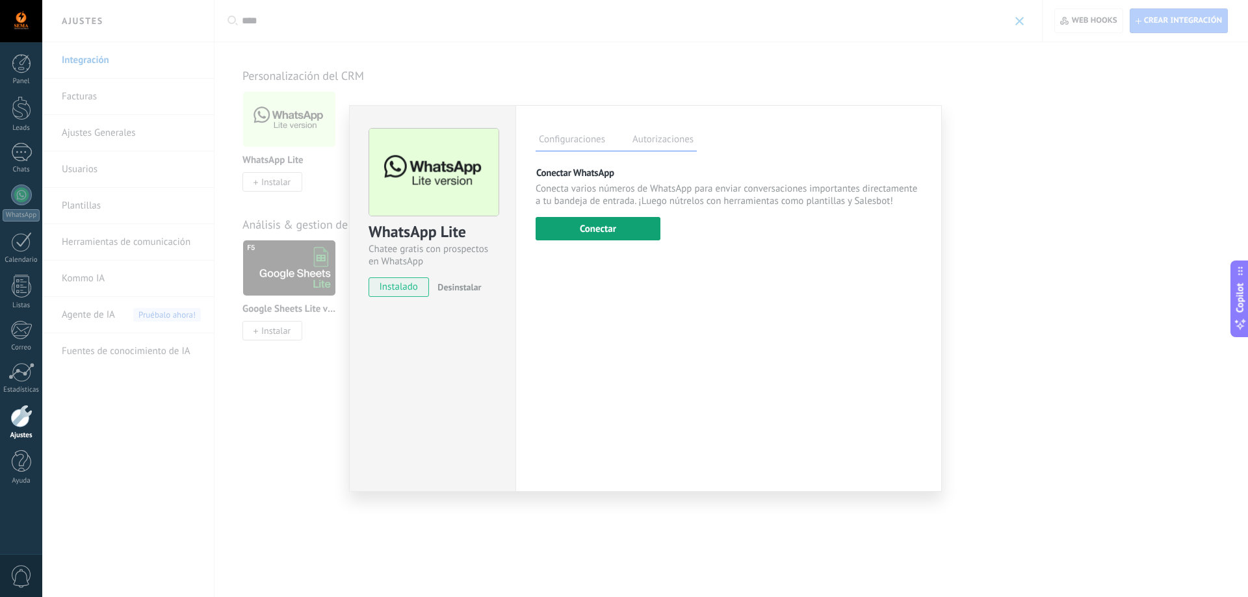
click at [635, 235] on button "Conectar" at bounding box center [598, 228] width 125 height 23
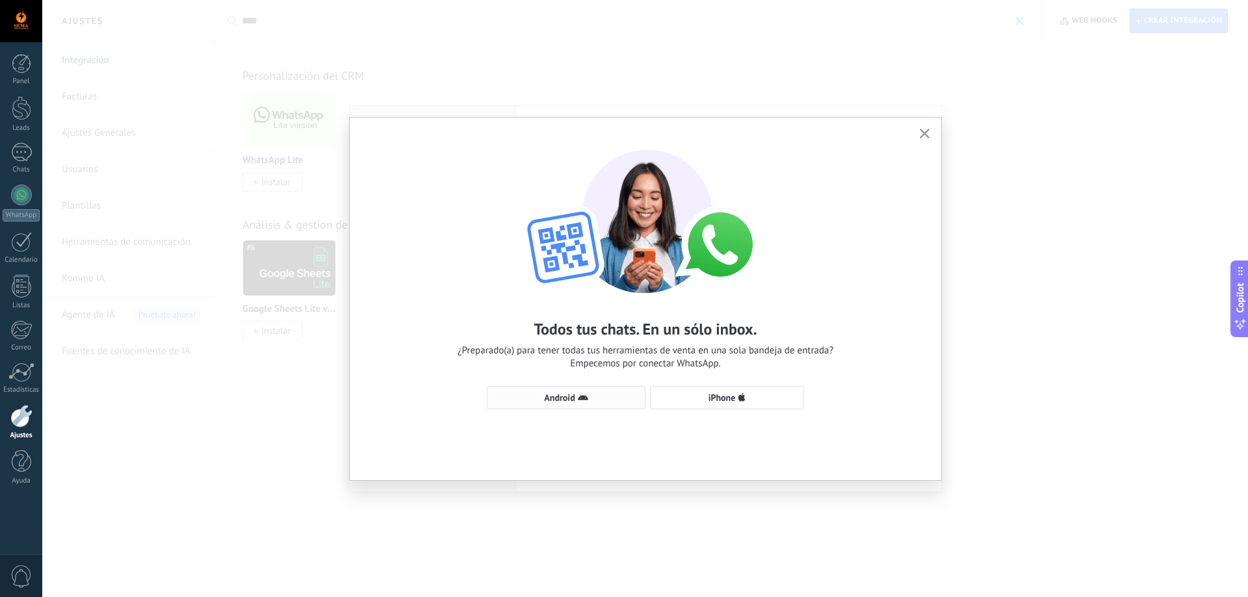
click at [567, 397] on span "Android" at bounding box center [559, 397] width 31 height 9
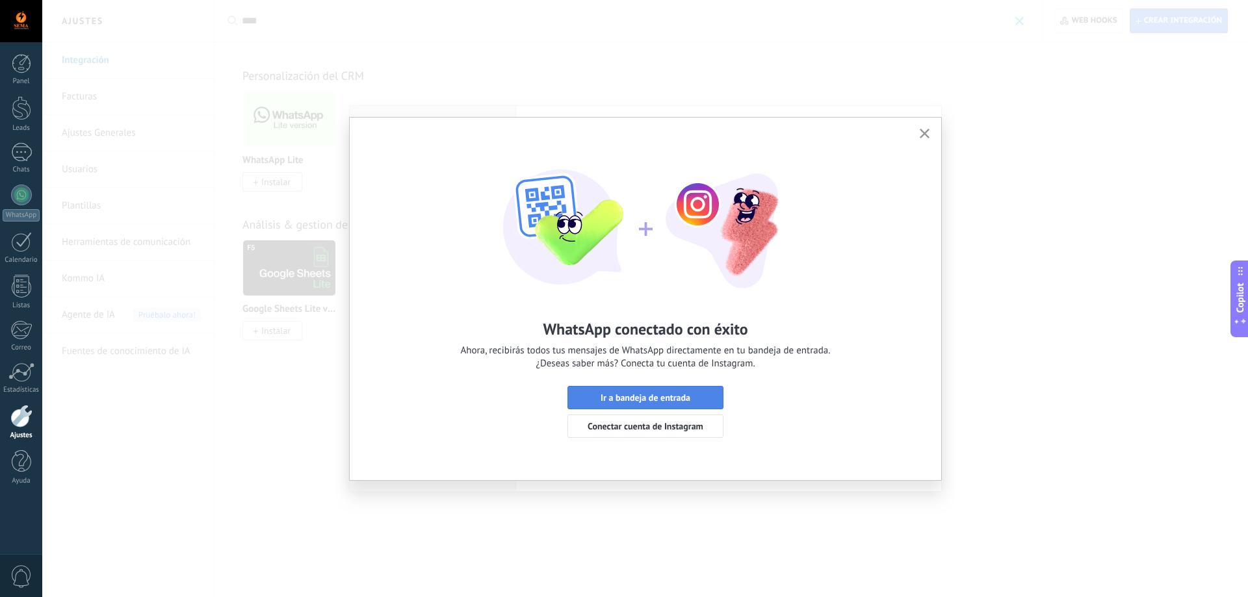
click at [675, 392] on button "Ir a bandeja de entrada" at bounding box center [646, 397] width 156 height 23
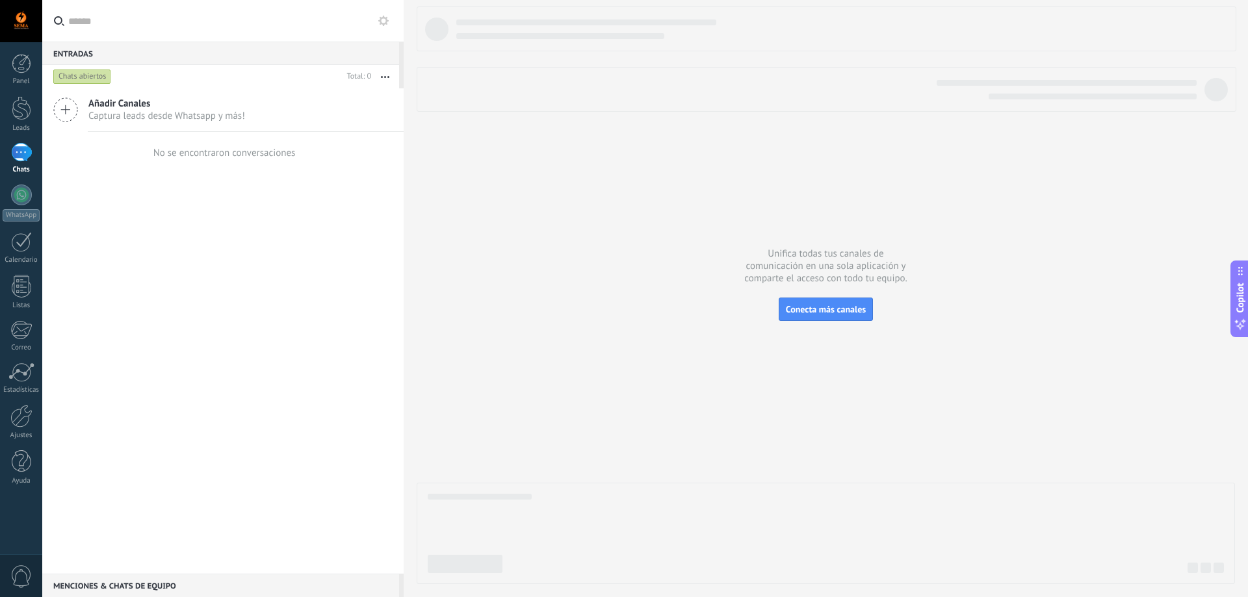
click at [94, 77] on div "Chats abiertos" at bounding box center [82, 77] width 58 height 16
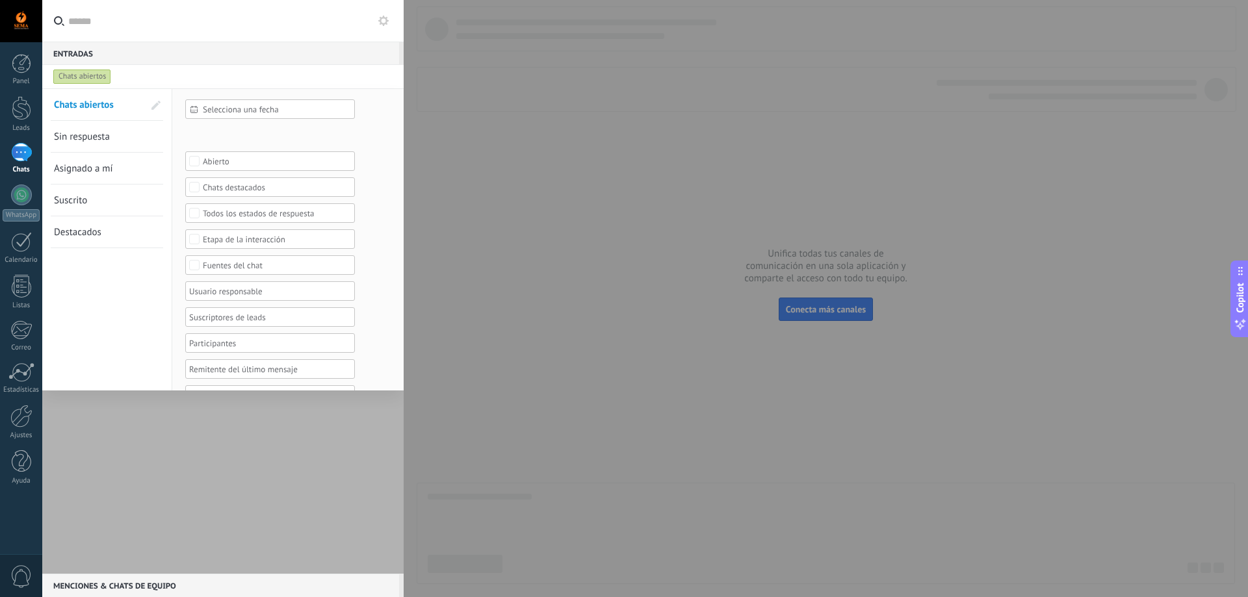
click at [458, 146] on div at bounding box center [624, 298] width 1248 height 597
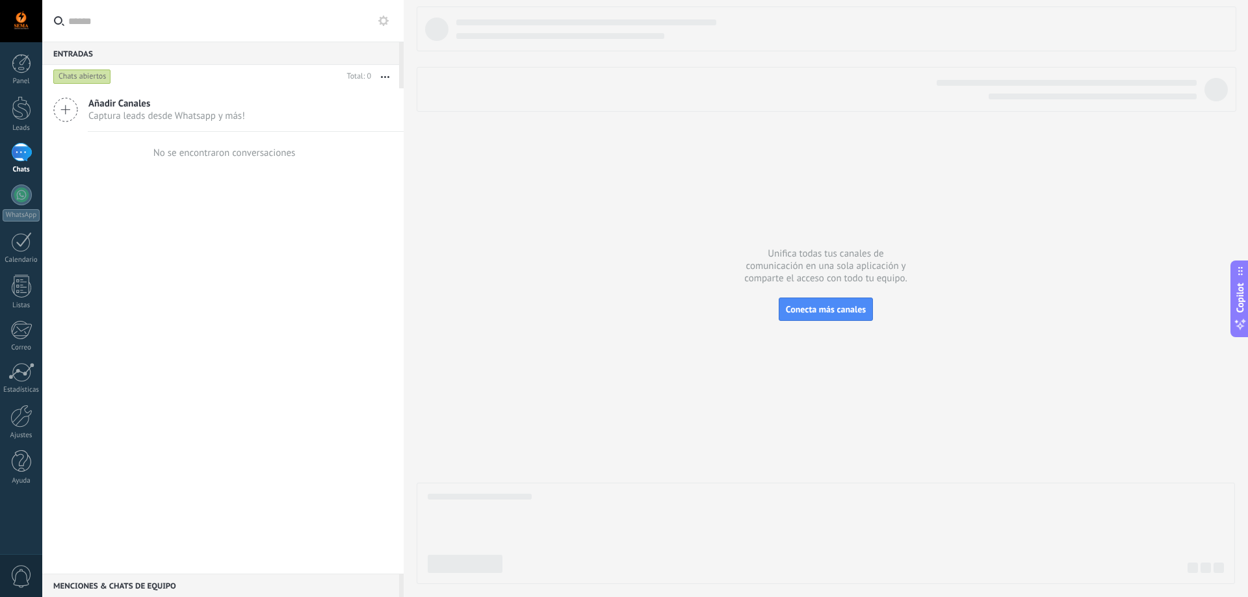
click at [92, 77] on div "Chats abiertos" at bounding box center [82, 77] width 58 height 16
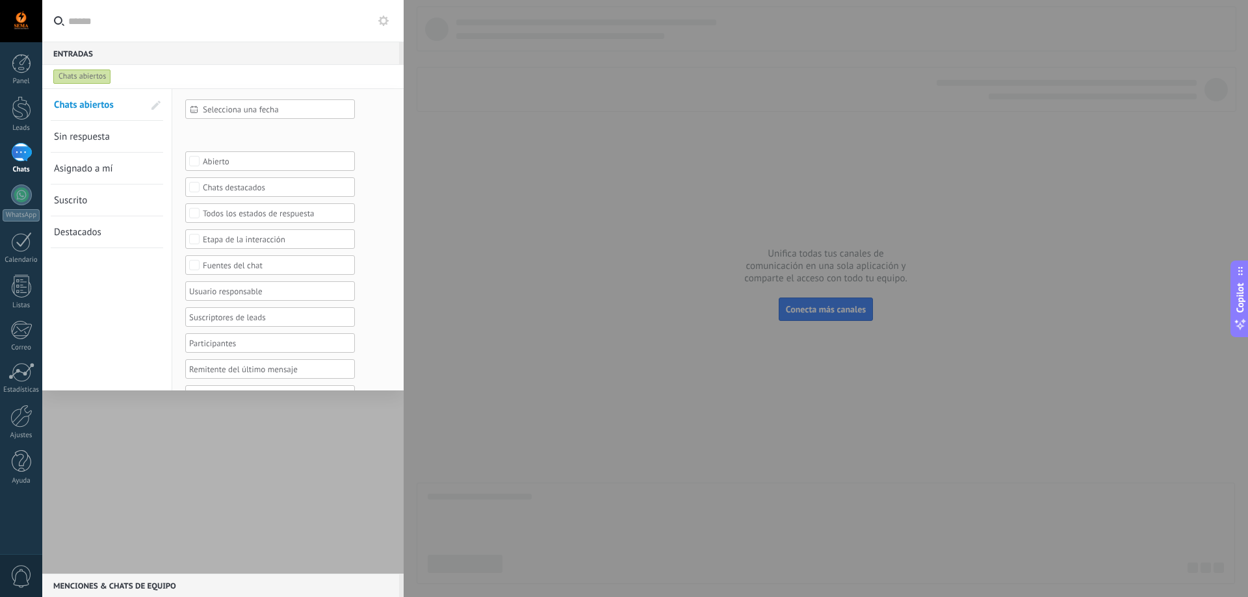
click at [92, 77] on div "Chats abiertos" at bounding box center [82, 77] width 58 height 16
click at [722, 297] on div at bounding box center [624, 298] width 1248 height 597
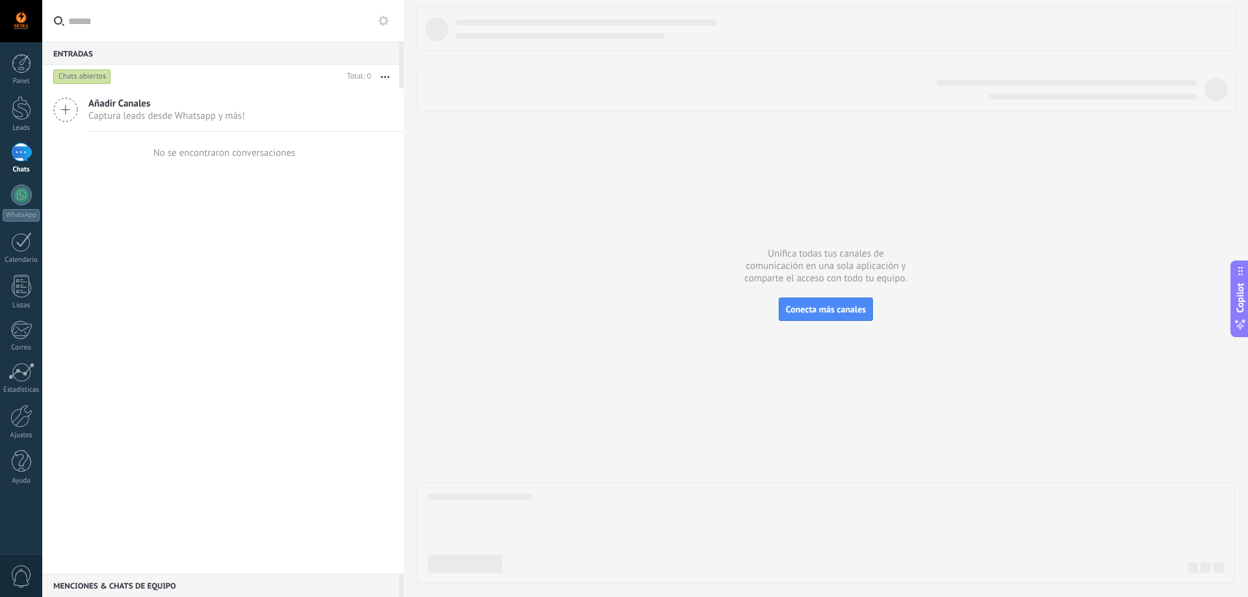
click at [15, 149] on div at bounding box center [21, 152] width 21 height 19
click at [25, 102] on div at bounding box center [22, 108] width 20 height 24
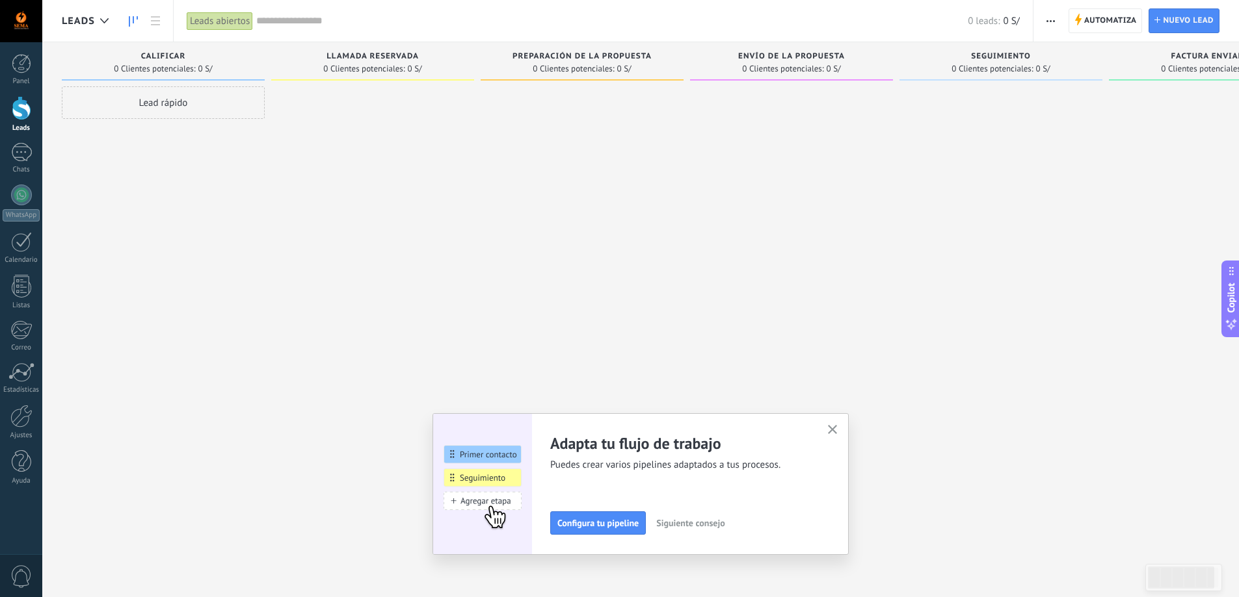
click at [833, 428] on icon "button" at bounding box center [833, 430] width 10 height 10
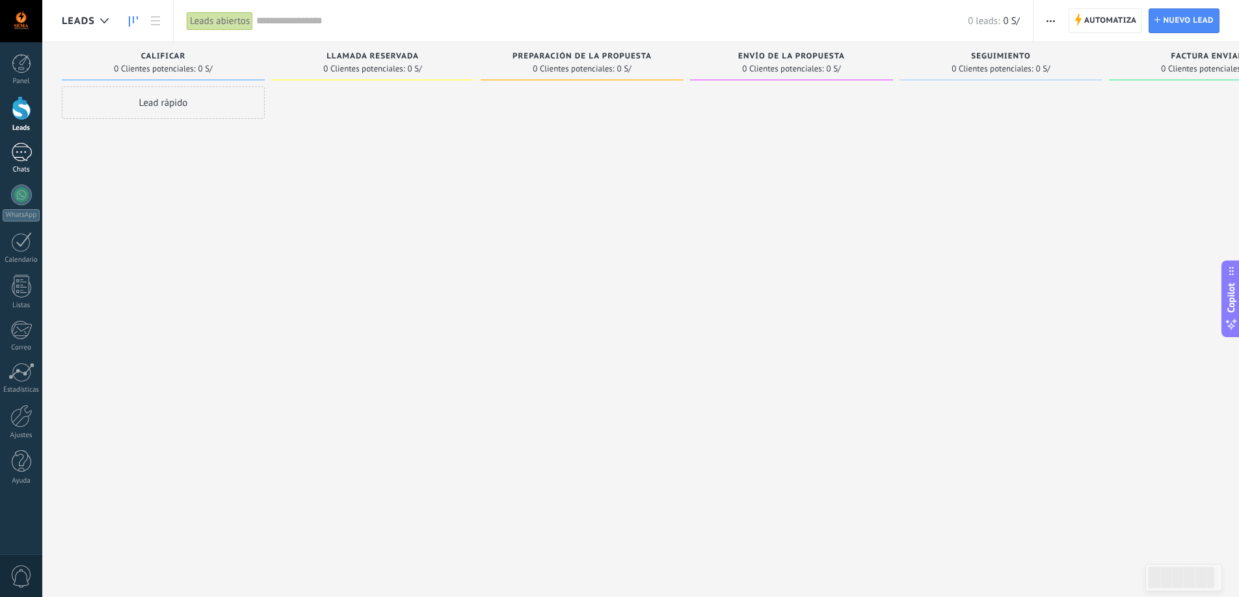
click at [22, 157] on div at bounding box center [21, 152] width 21 height 19
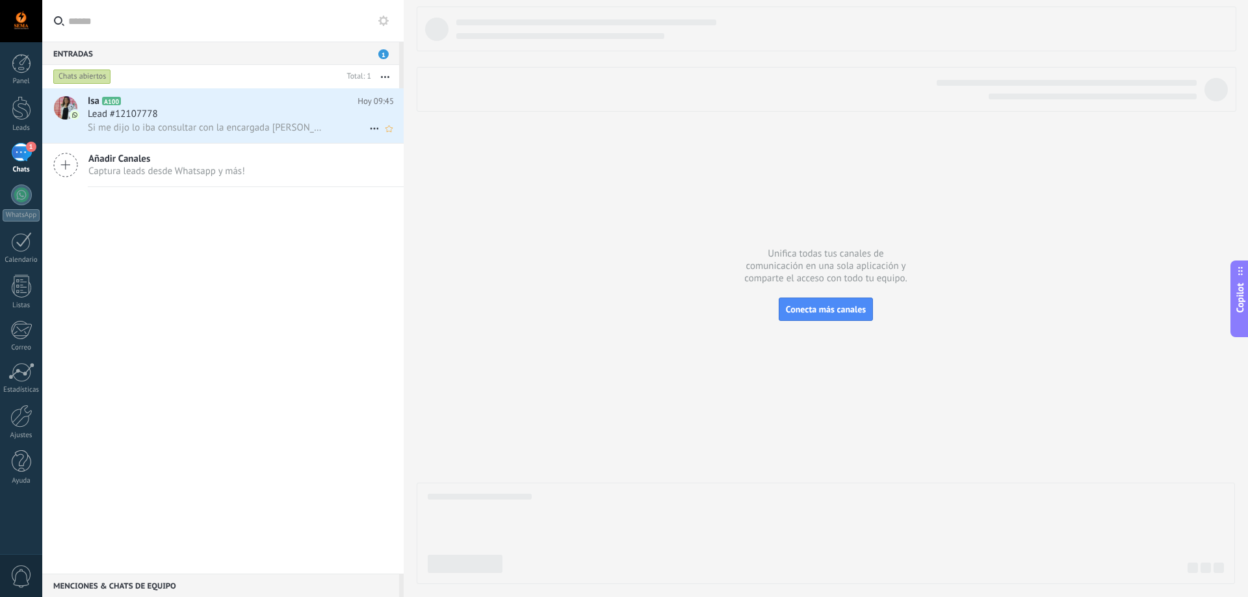
click at [297, 108] on div "Lead #12107778" at bounding box center [241, 114] width 306 height 13
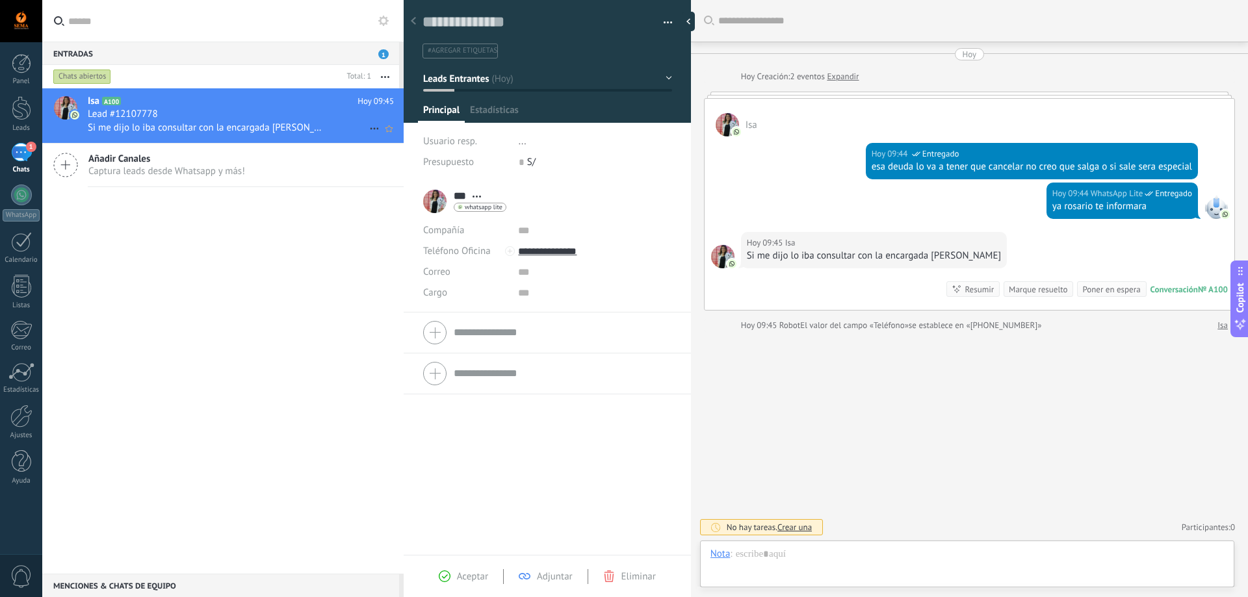
scroll to position [20, 0]
click at [367, 128] on icon at bounding box center [375, 129] width 16 height 16
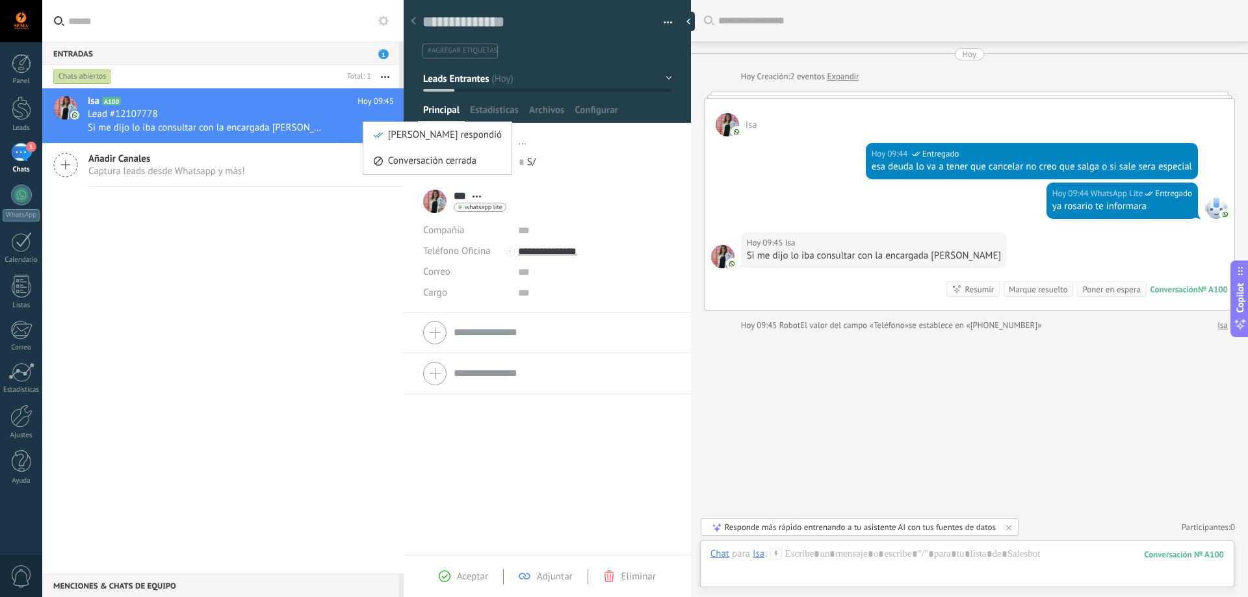
click at [319, 250] on div at bounding box center [624, 298] width 1248 height 597
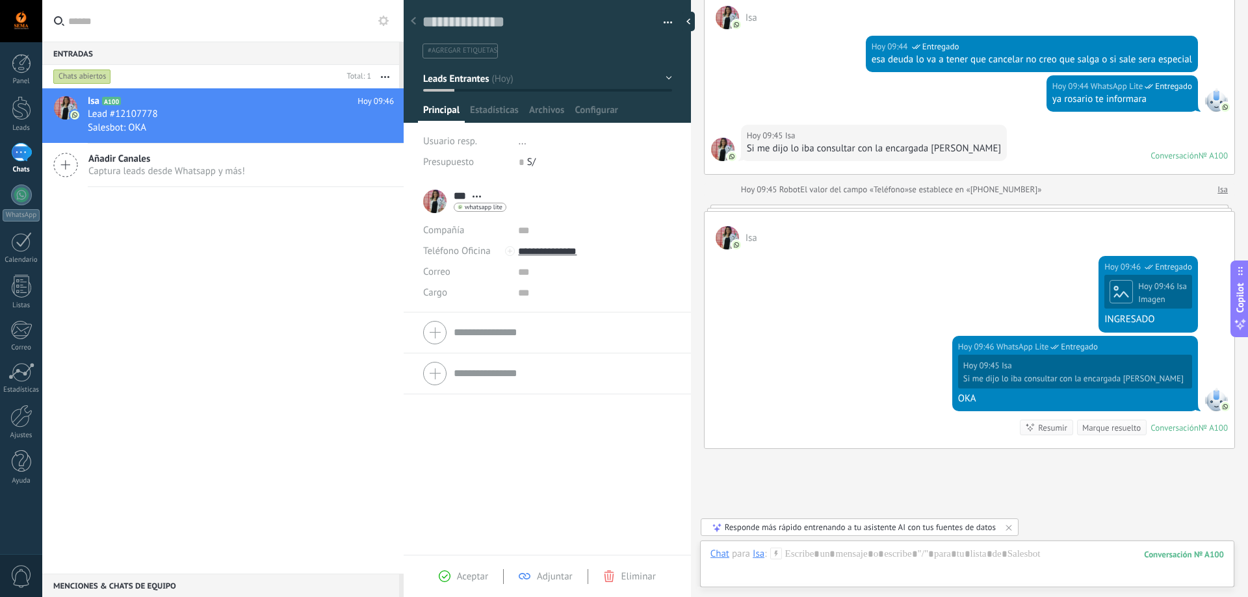
scroll to position [186, 0]
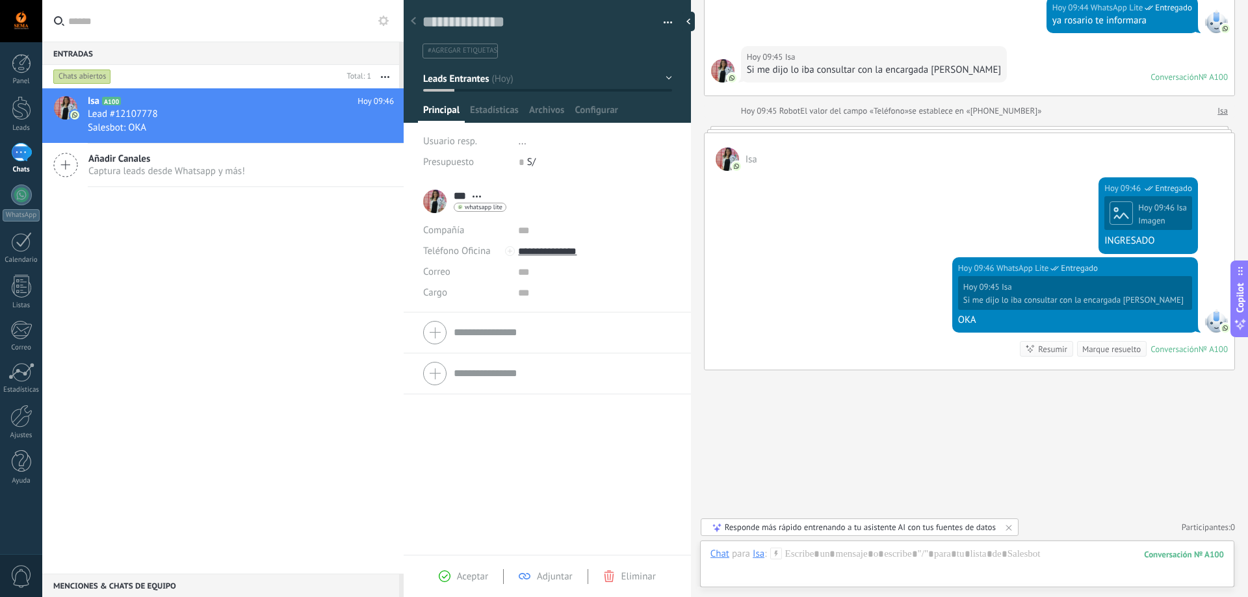
click at [1114, 215] on div "[DATE] 09:46 Isa Imagen INGRESADO" at bounding box center [1149, 221] width 88 height 53
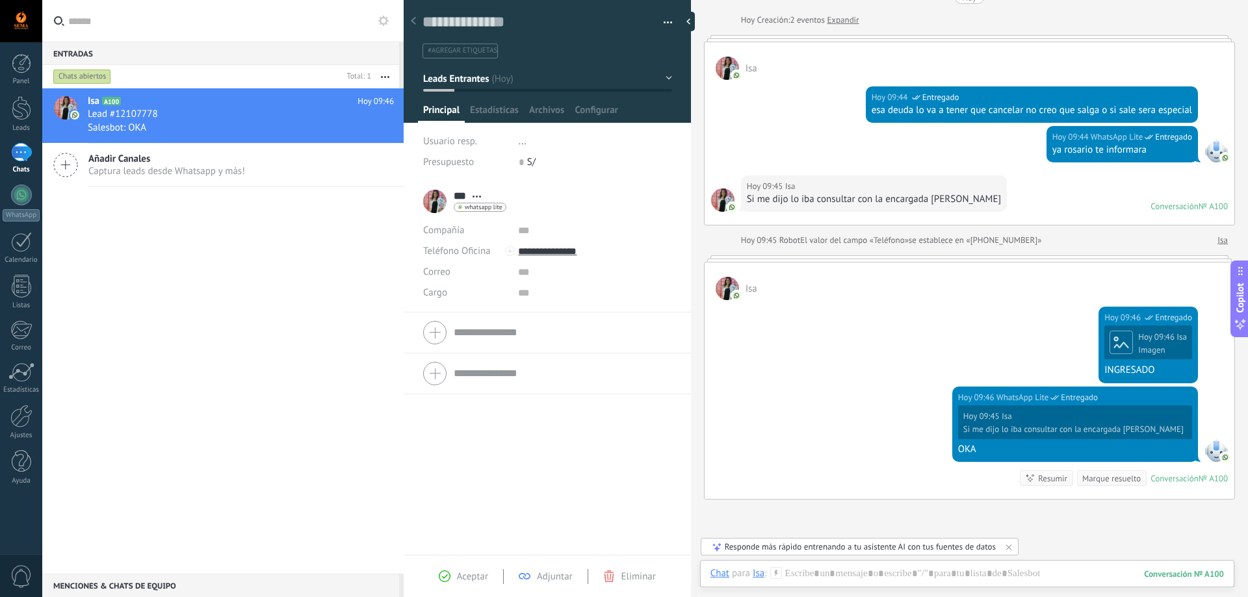
scroll to position [56, 0]
click at [292, 263] on div "Isa A100 [DATE] 09:46 Lead #12107778 Salesbot: OKA Añadir Canales Captura leads…" at bounding box center [222, 331] width 361 height 486
click at [692, 20] on div at bounding box center [692, 22] width 20 height 20
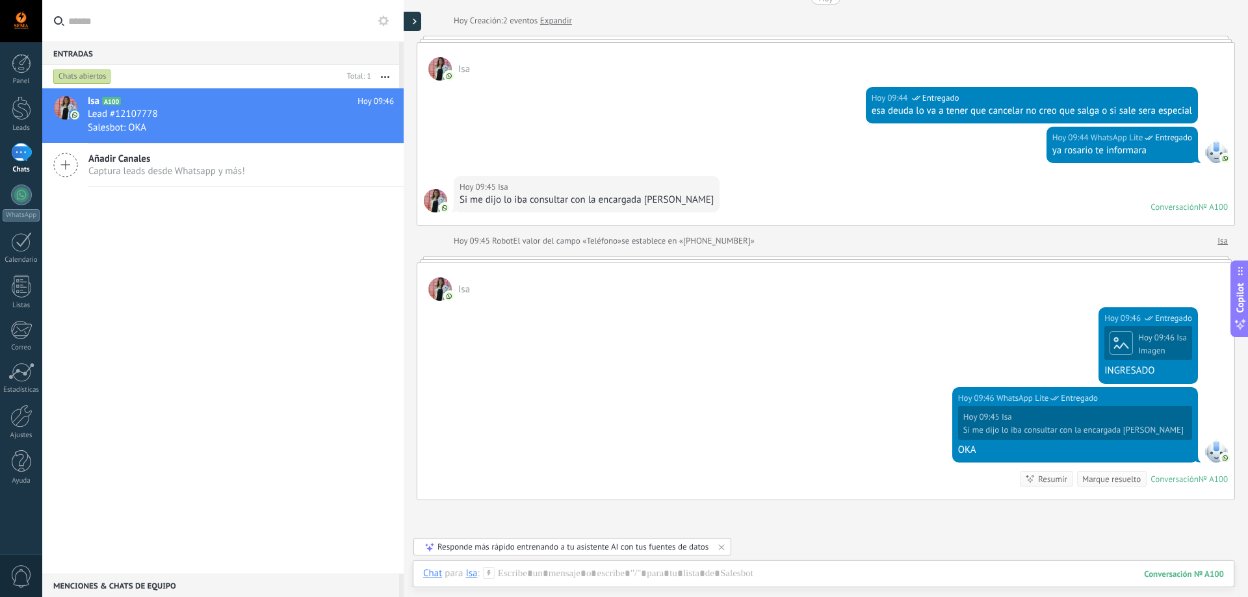
click at [413, 25] on div at bounding box center [412, 22] width 20 height 20
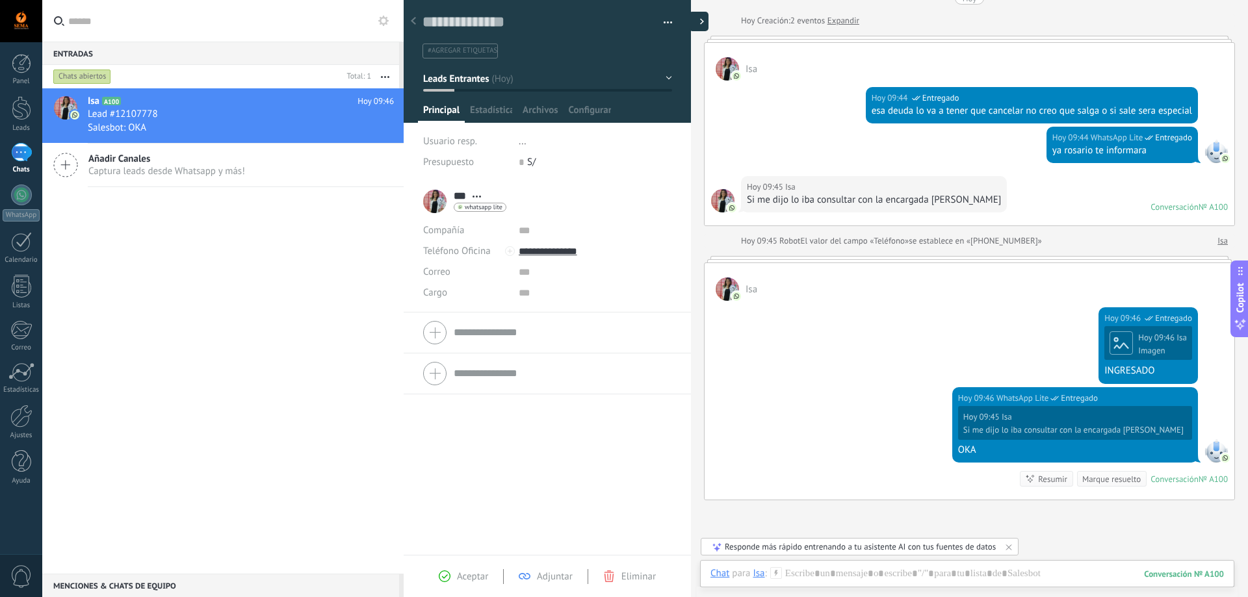
type textarea "**********"
click at [416, 22] on div at bounding box center [413, 21] width 18 height 25
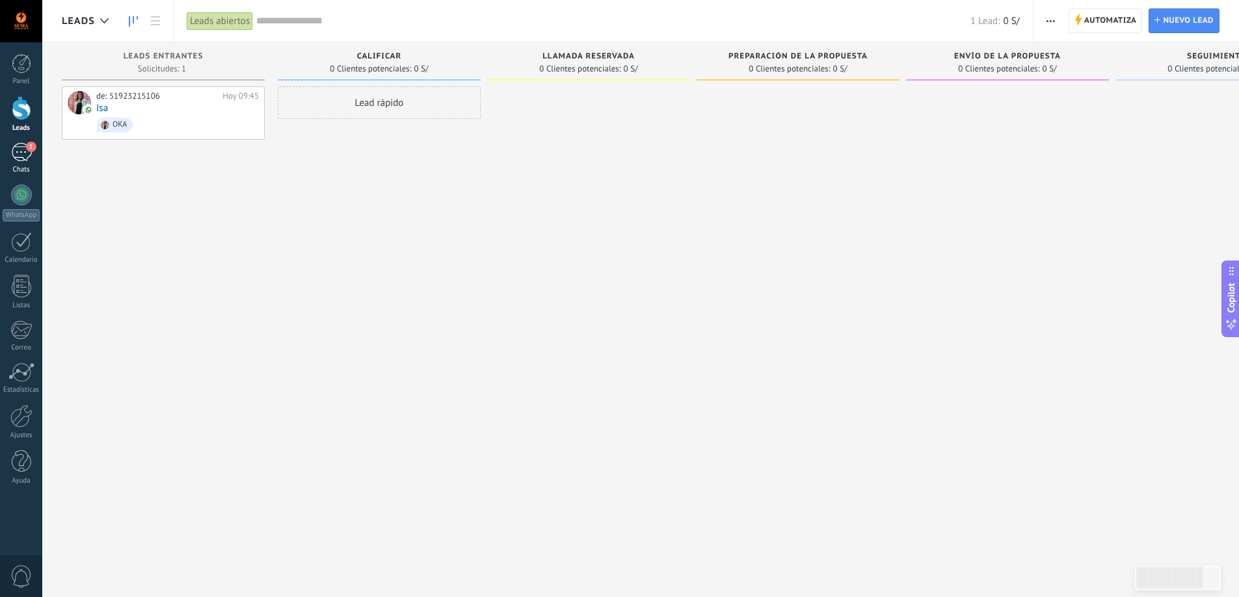
click at [20, 157] on div "1" at bounding box center [21, 152] width 21 height 19
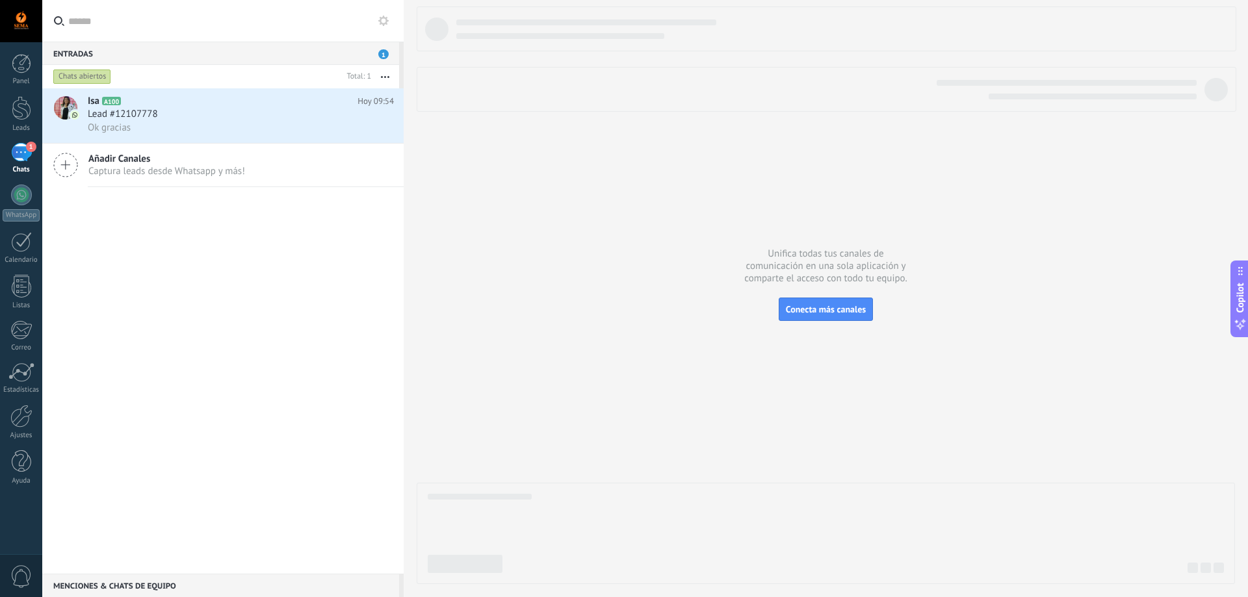
click at [241, 53] on div "Entradas 1" at bounding box center [220, 53] width 357 height 23
click at [378, 51] on div "Entradas 1" at bounding box center [220, 53] width 357 height 23
click at [303, 280] on div "Isa A100 [DATE] 09:54 Lead #12107778 Ok gracias Añadir Canales Captura leads de…" at bounding box center [222, 331] width 361 height 486
click at [16, 155] on div "1" at bounding box center [21, 152] width 21 height 19
